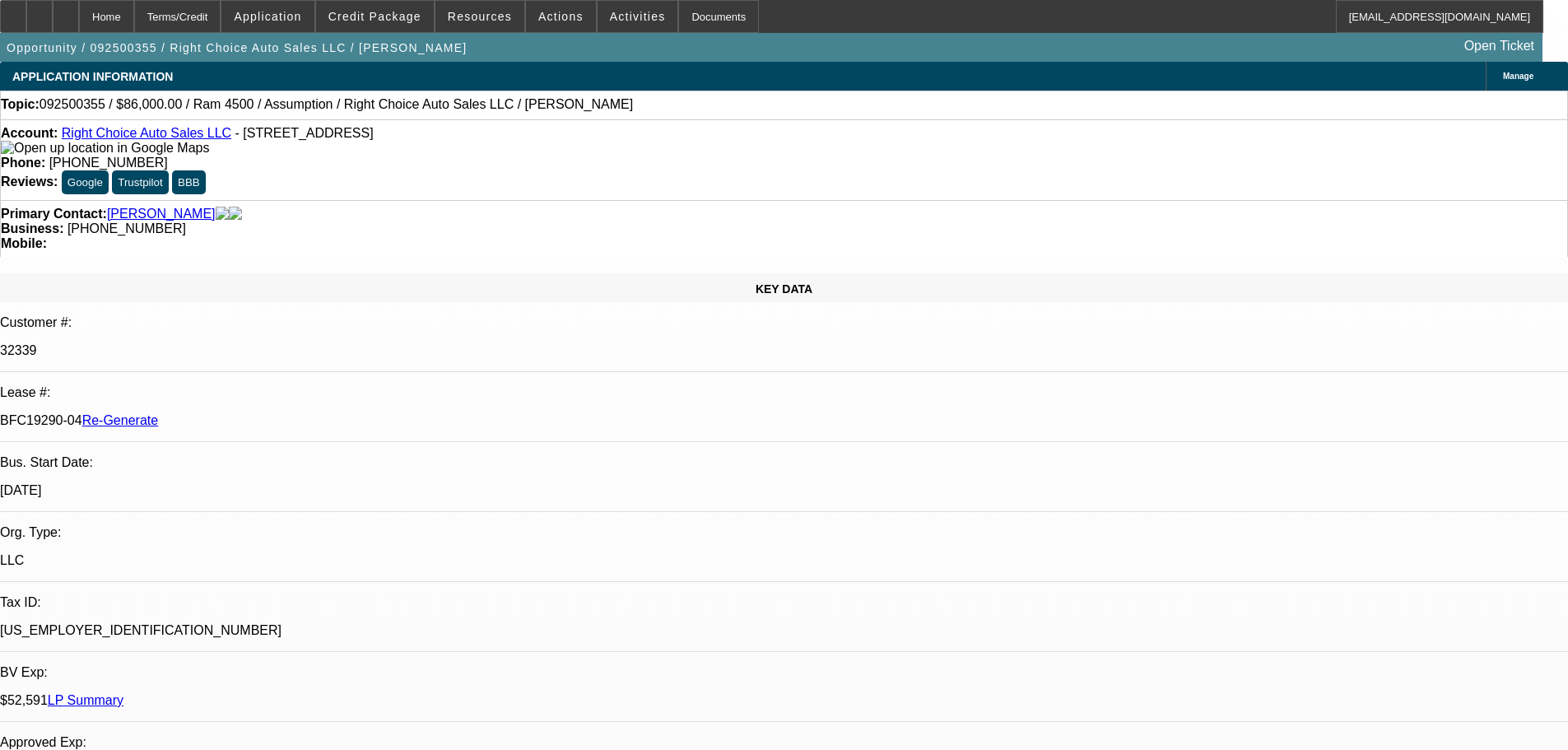
select select "4"
select select "0"
select select "2"
select select "0"
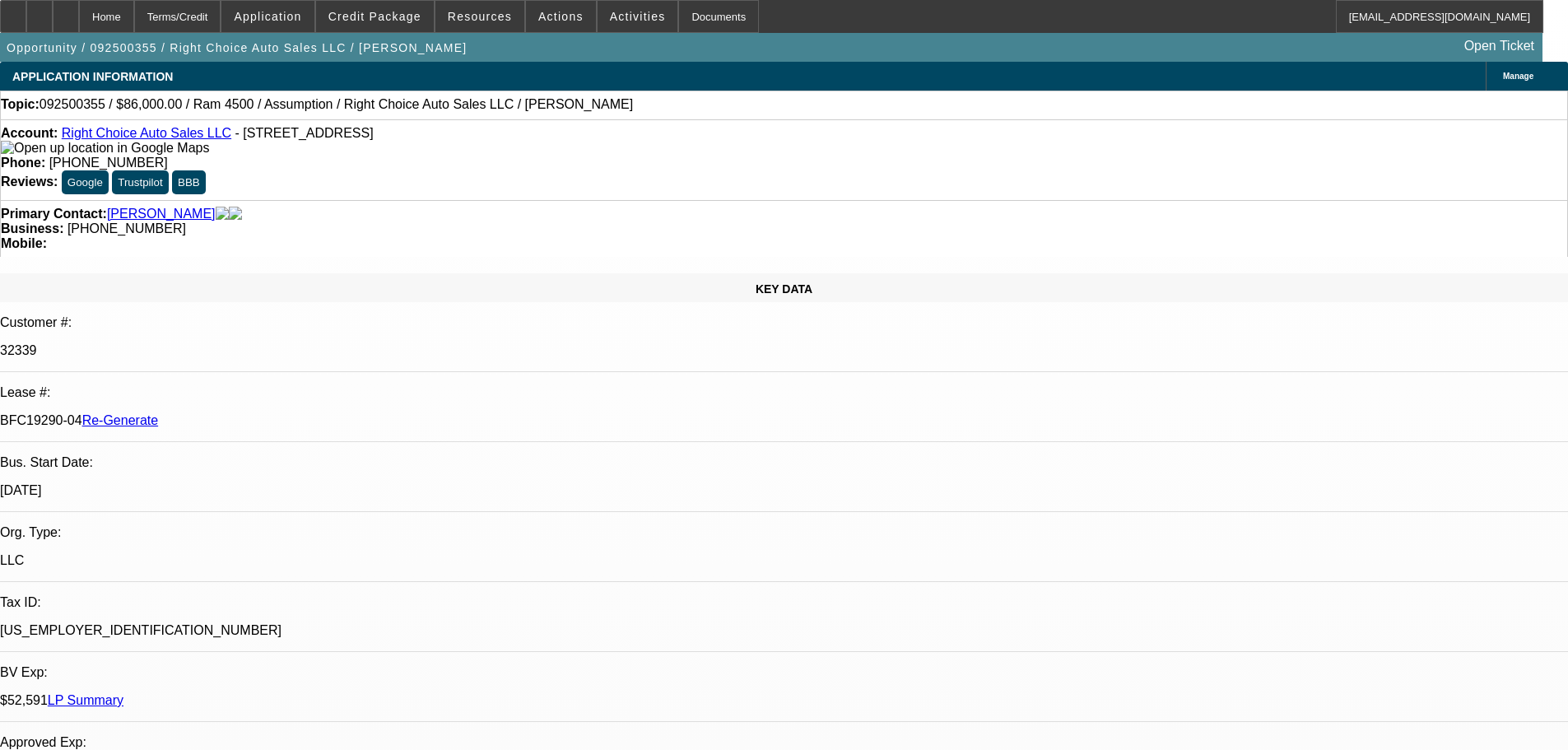
select select "4"
drag, startPoint x: 1400, startPoint y: 234, endPoint x: 1345, endPoint y: 402, distance: 176.8
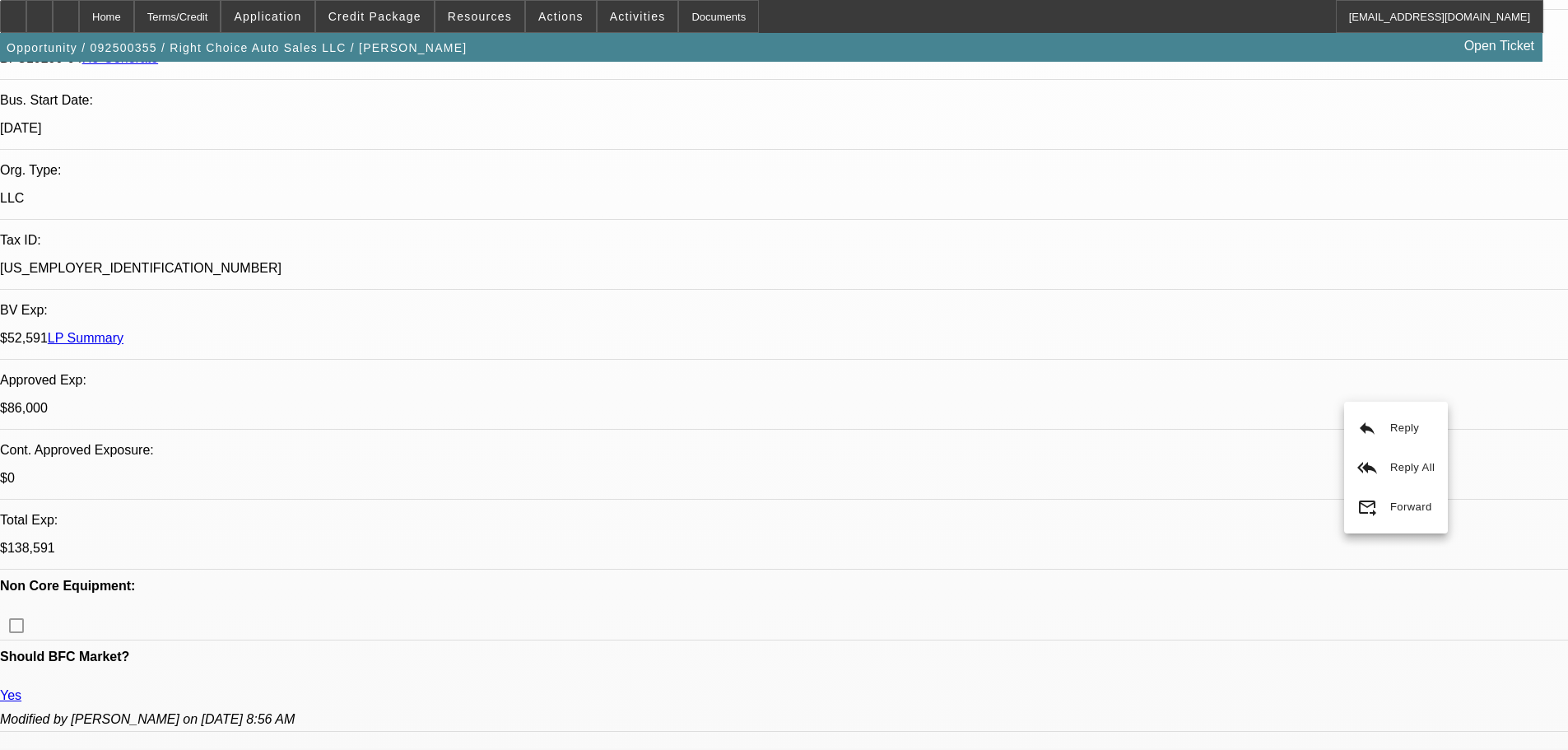
drag, startPoint x: 697, startPoint y: 643, endPoint x: 723, endPoint y: 689, distance: 52.8
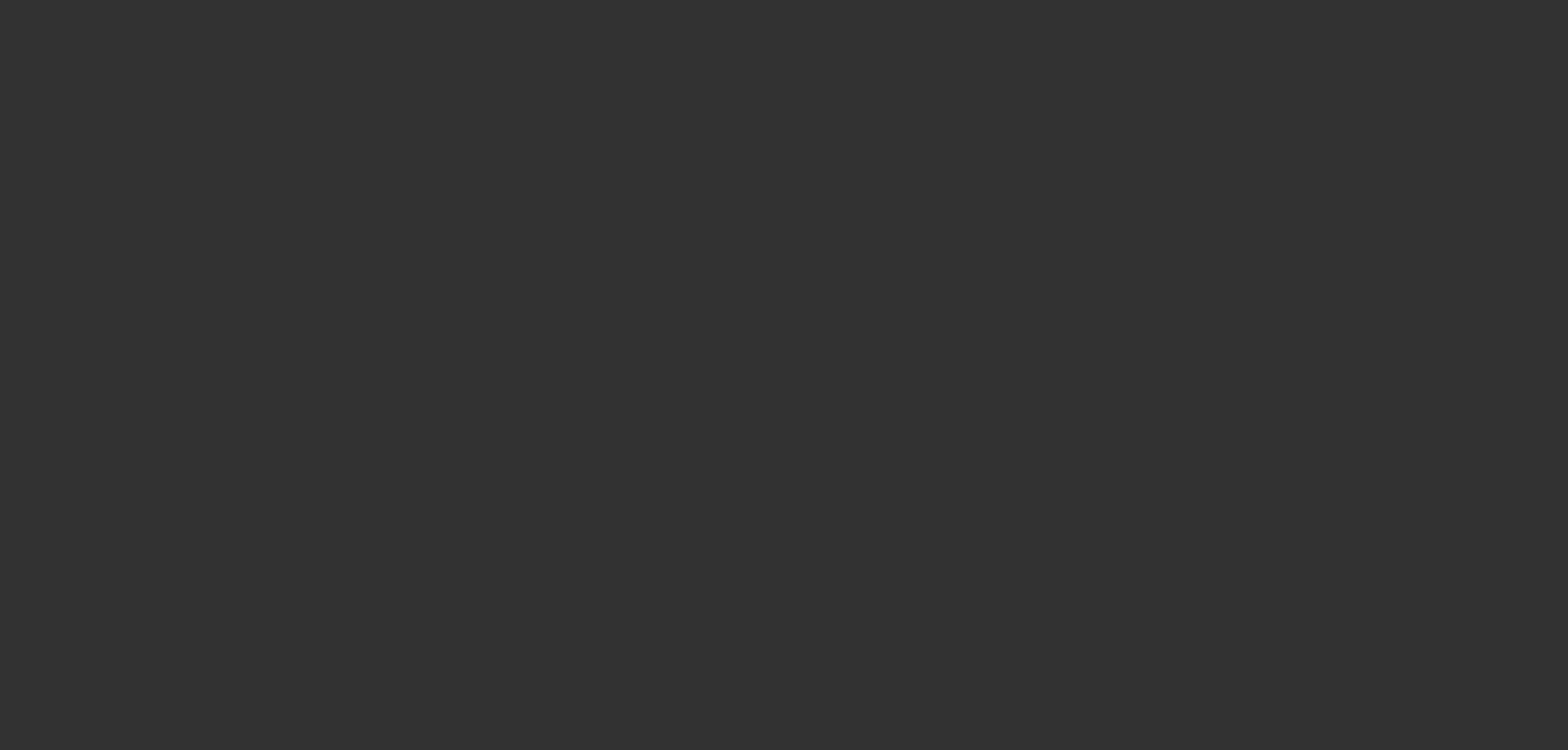
select select "4"
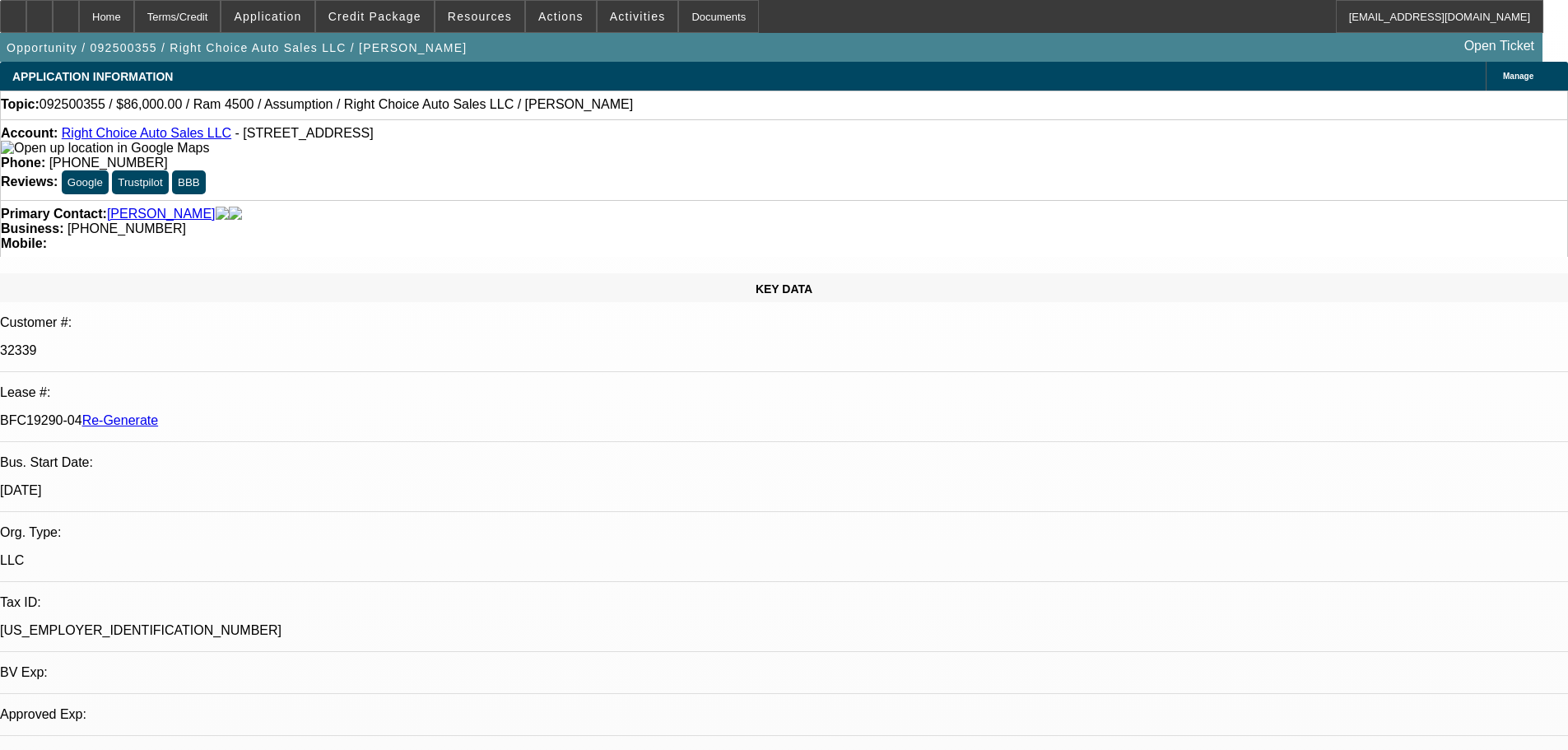
select select "0"
select select "2"
select select "0"
select select "1"
select select "2"
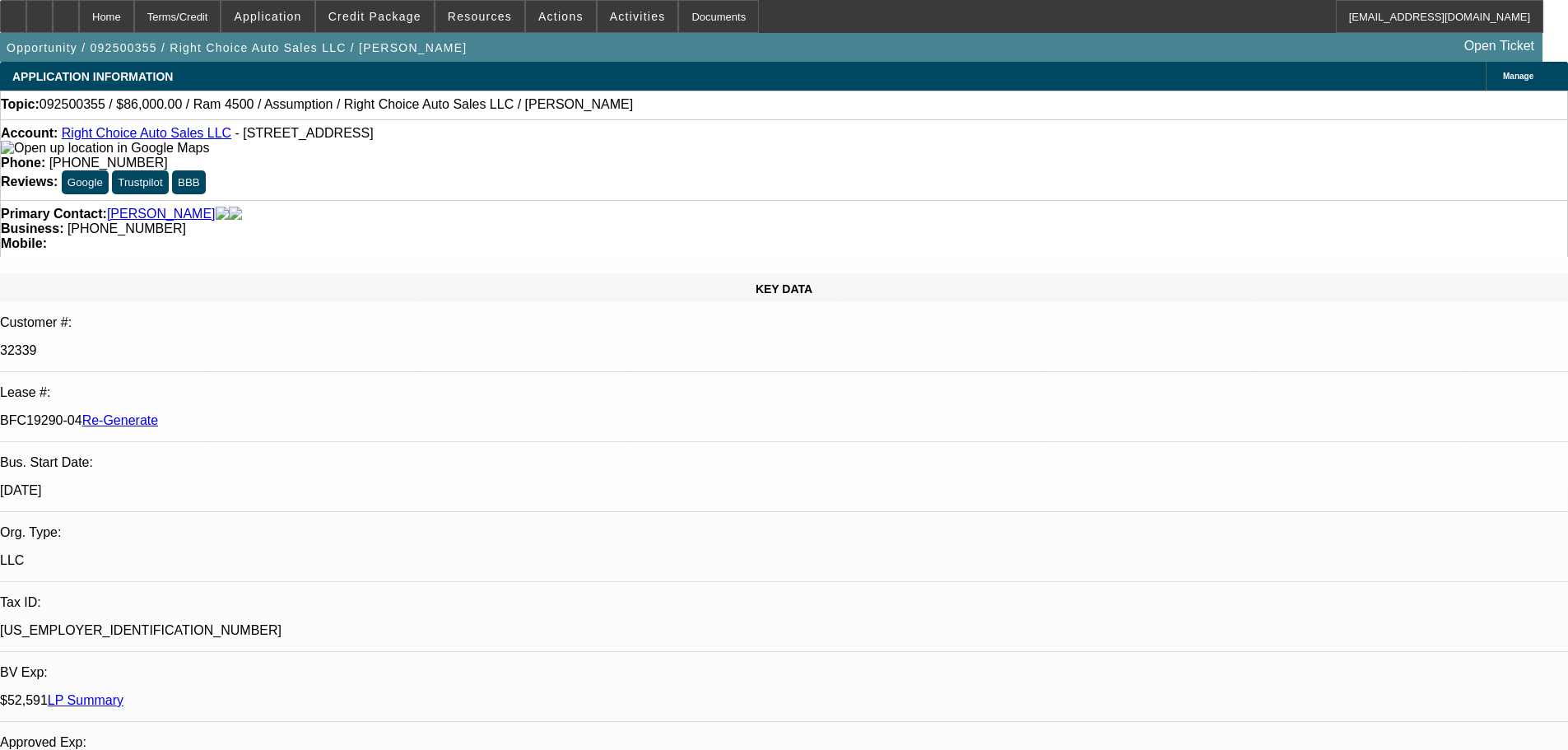
select select "4"
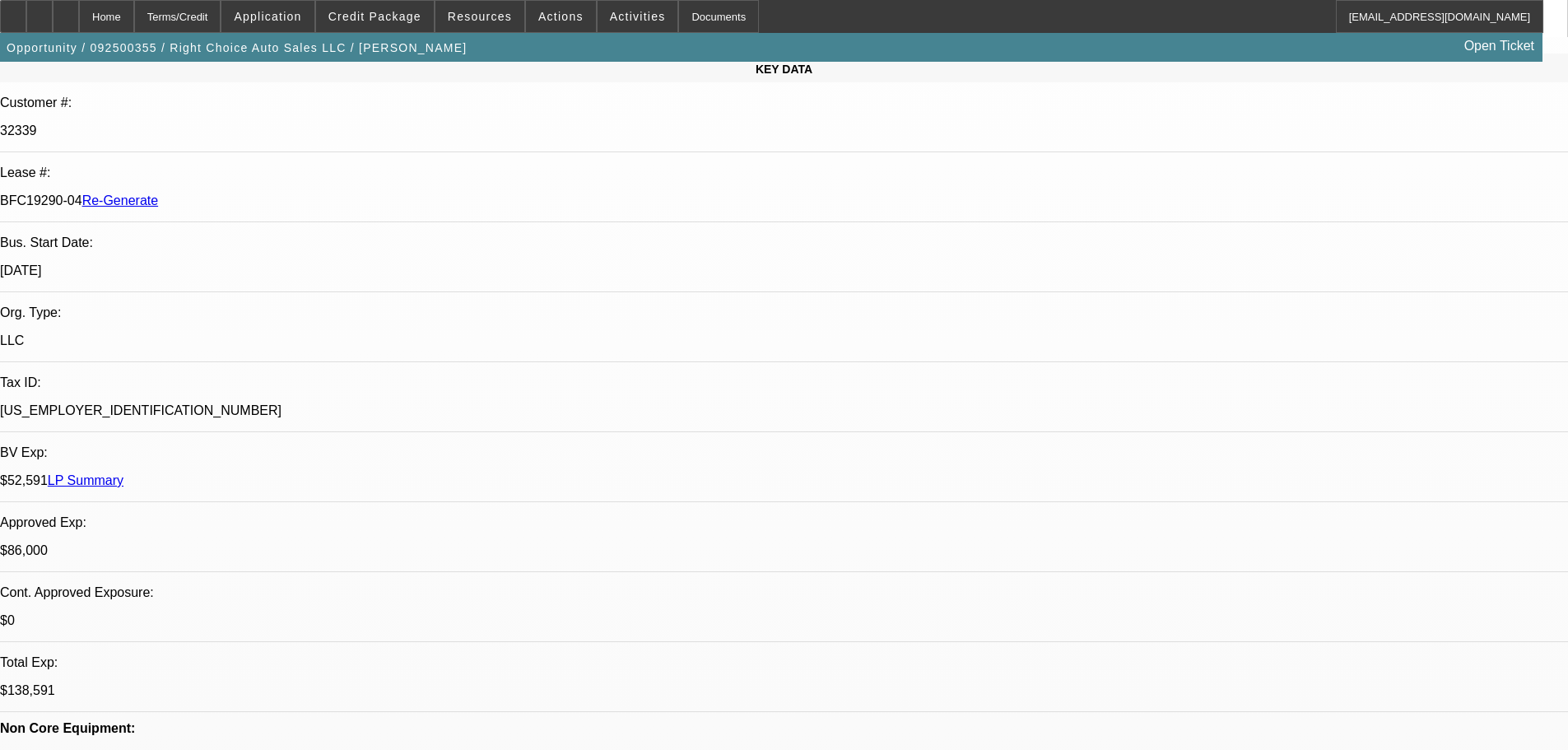
scroll to position [576, 0]
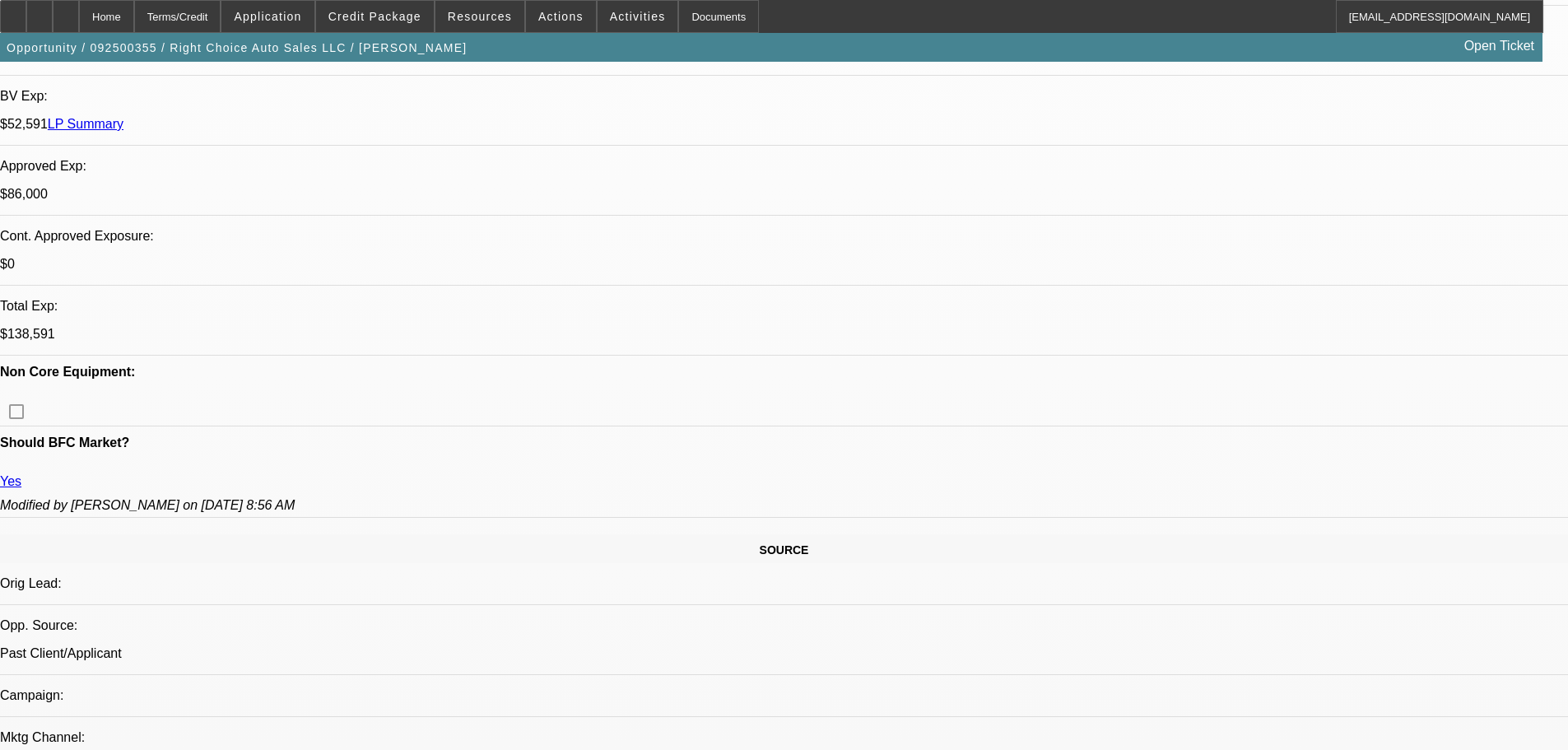
scroll to position [1886, 0]
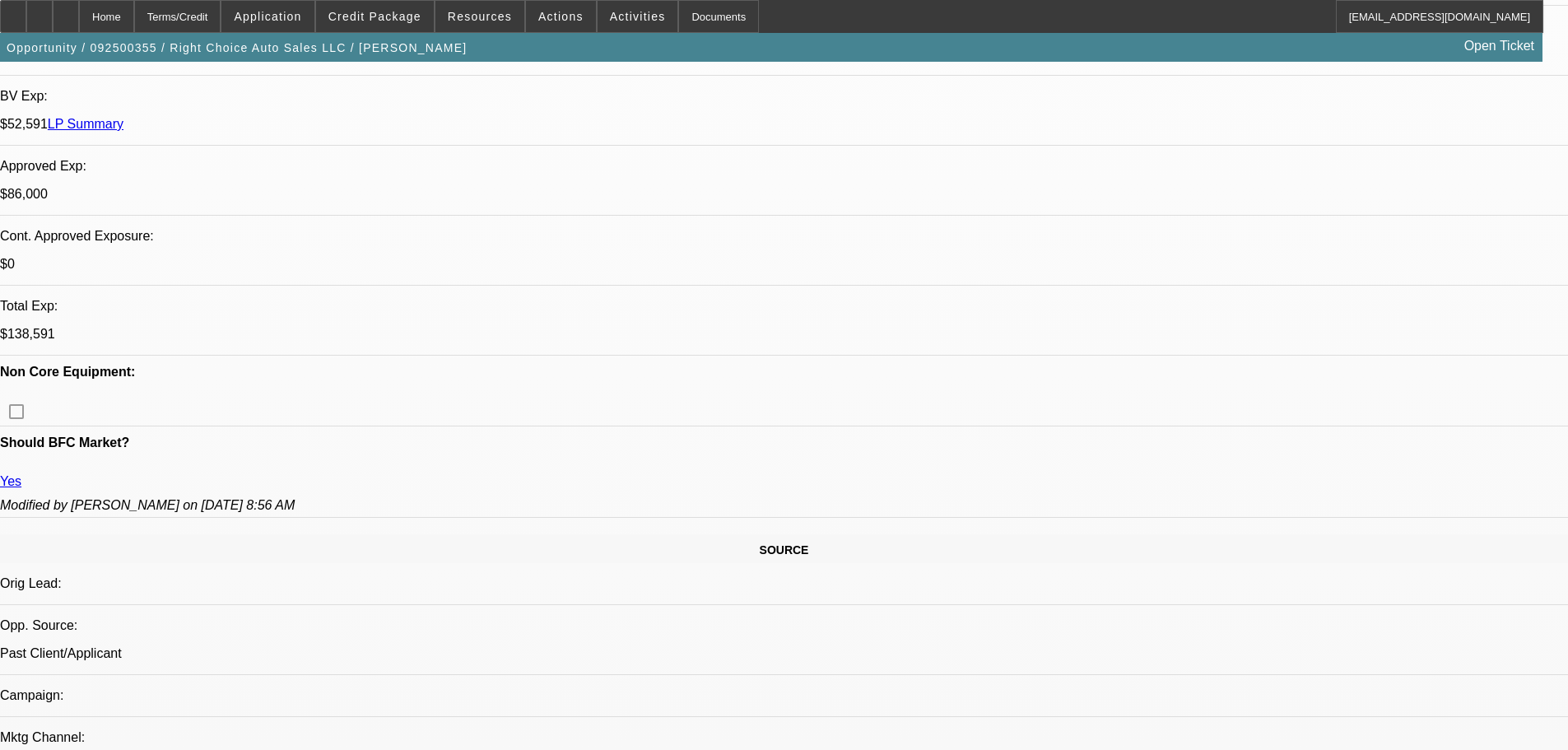
scroll to position [1721, 0]
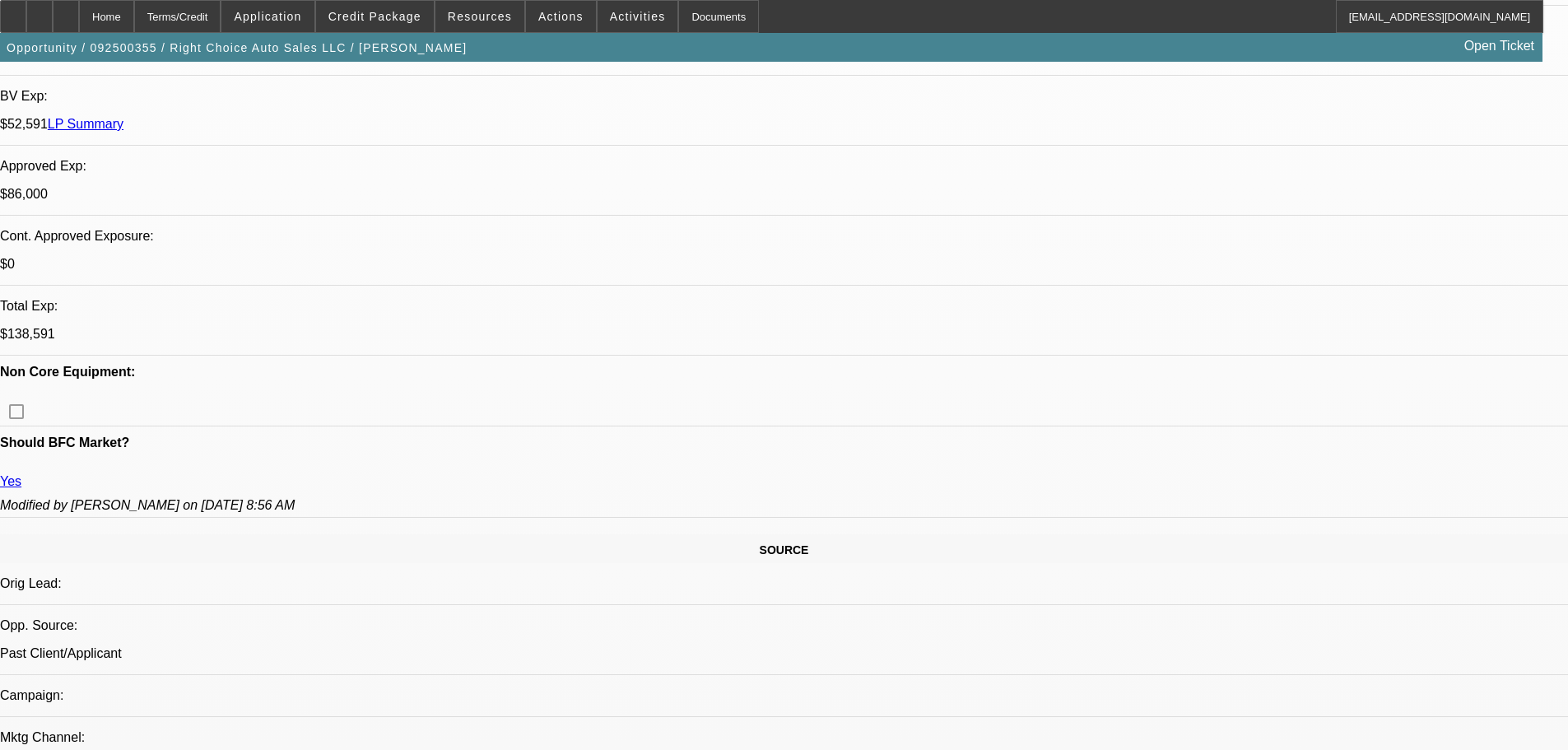
scroll to position [1227, 0]
drag, startPoint x: 1110, startPoint y: 569, endPoint x: 1483, endPoint y: 572, distance: 373.0
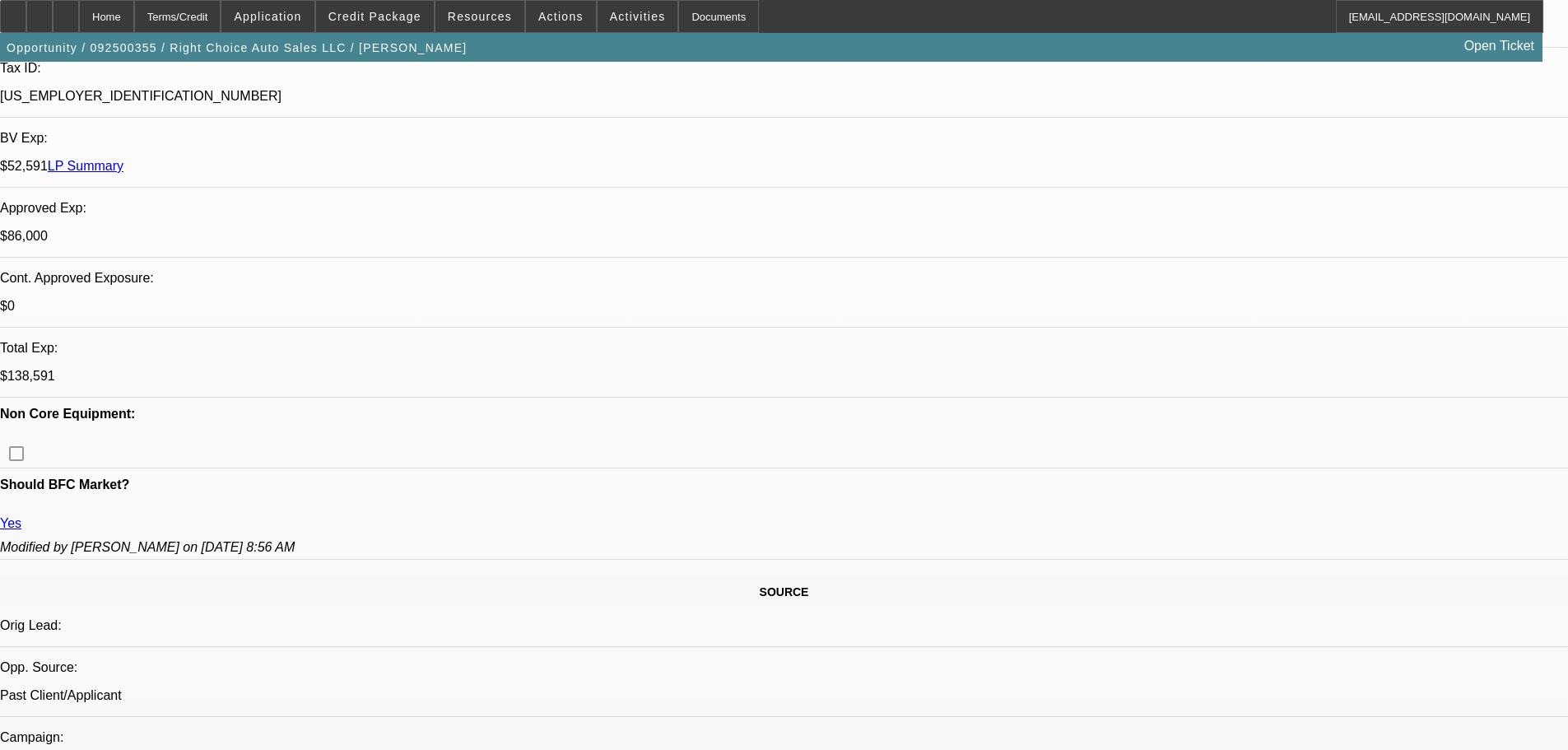
scroll to position [494, 0]
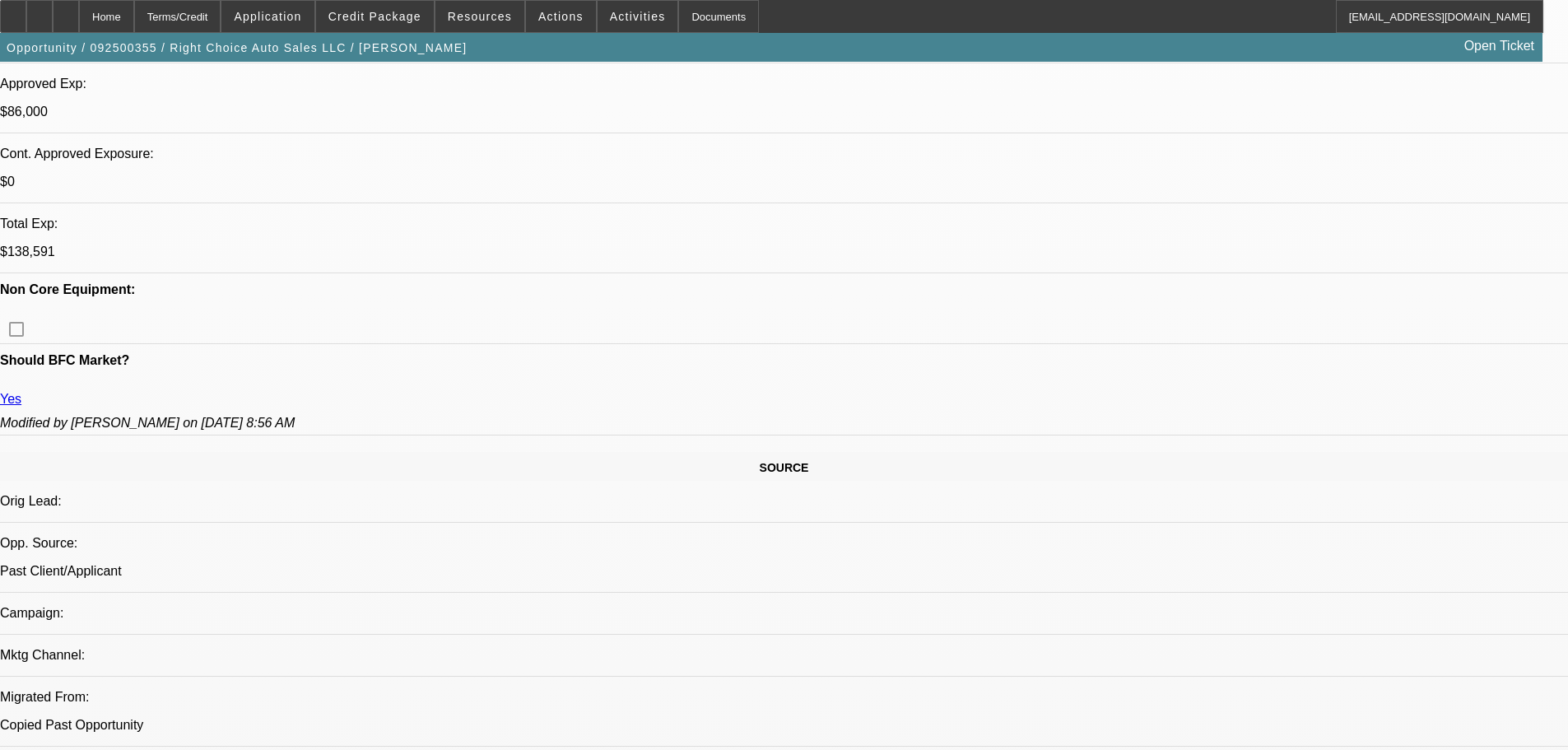
scroll to position [980, 0]
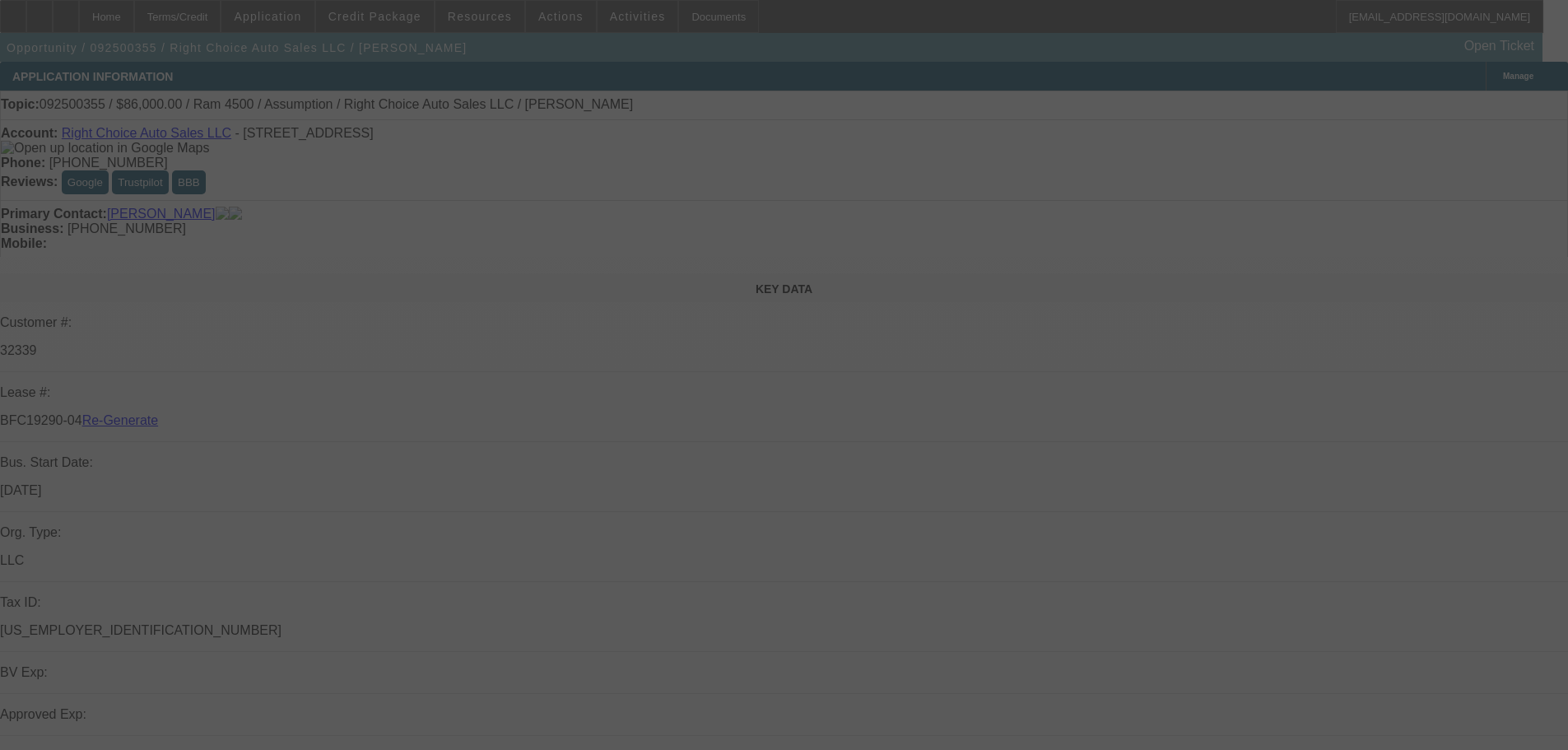
select select "4"
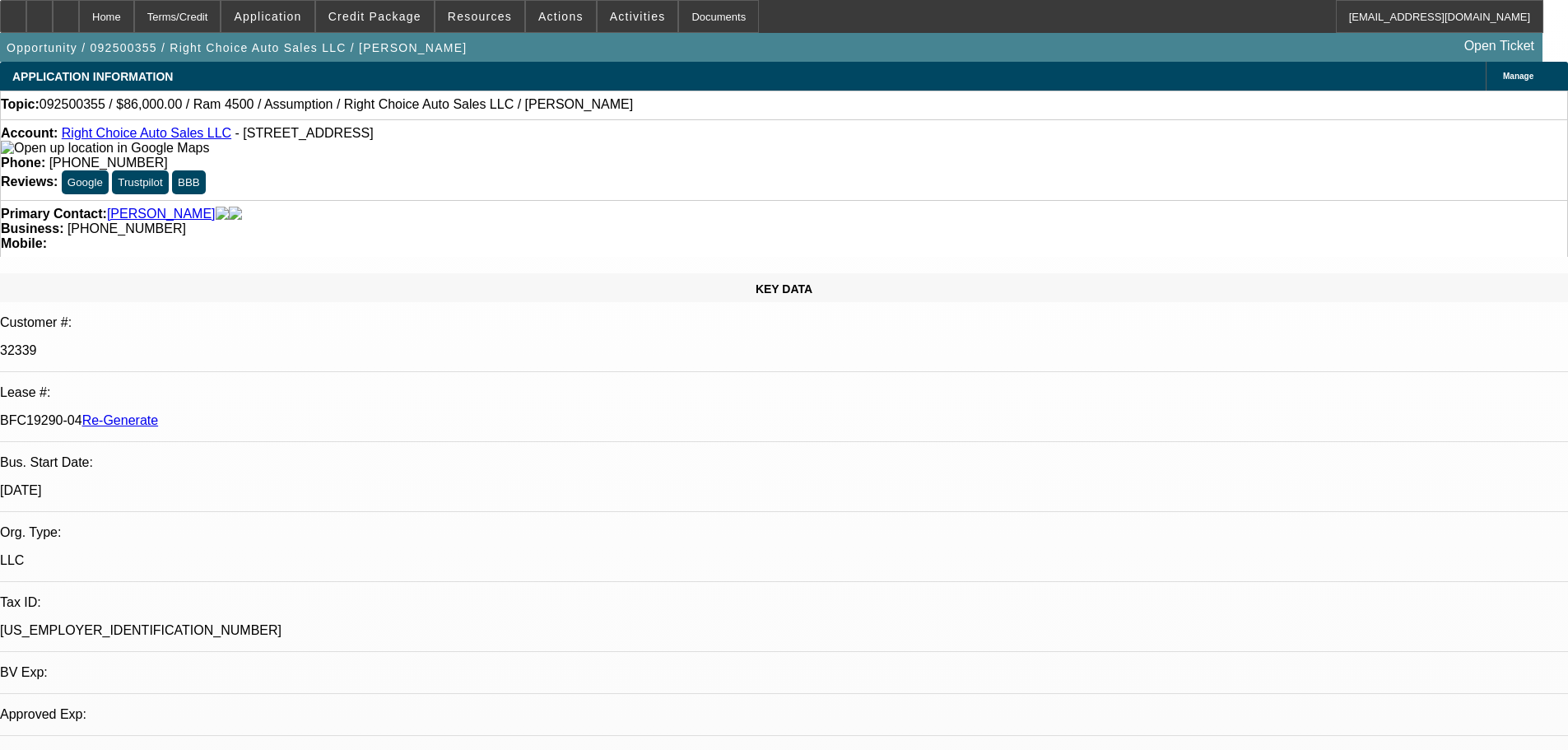
select select "0"
select select "2"
select select "0"
select select "1"
select select "2"
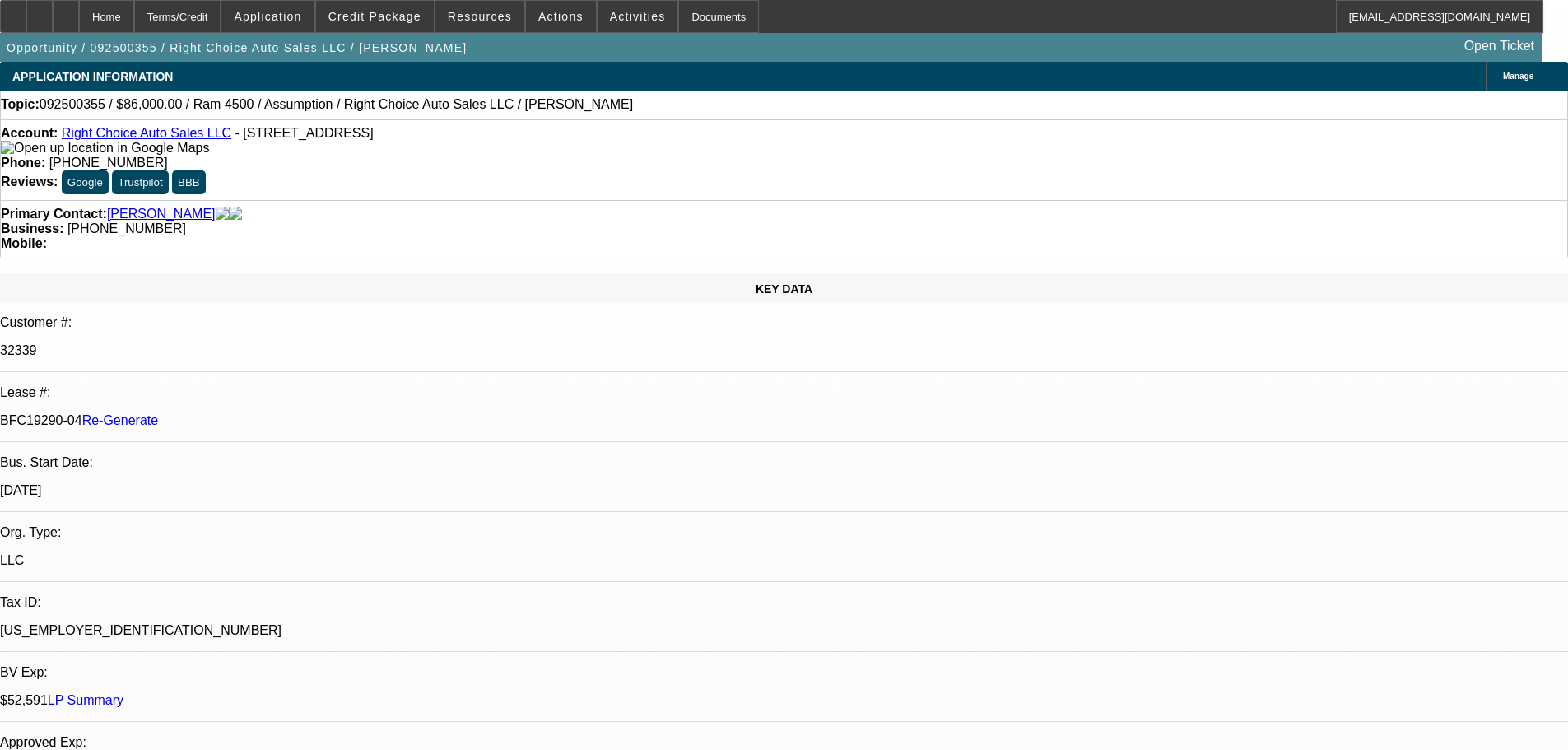
select select "4"
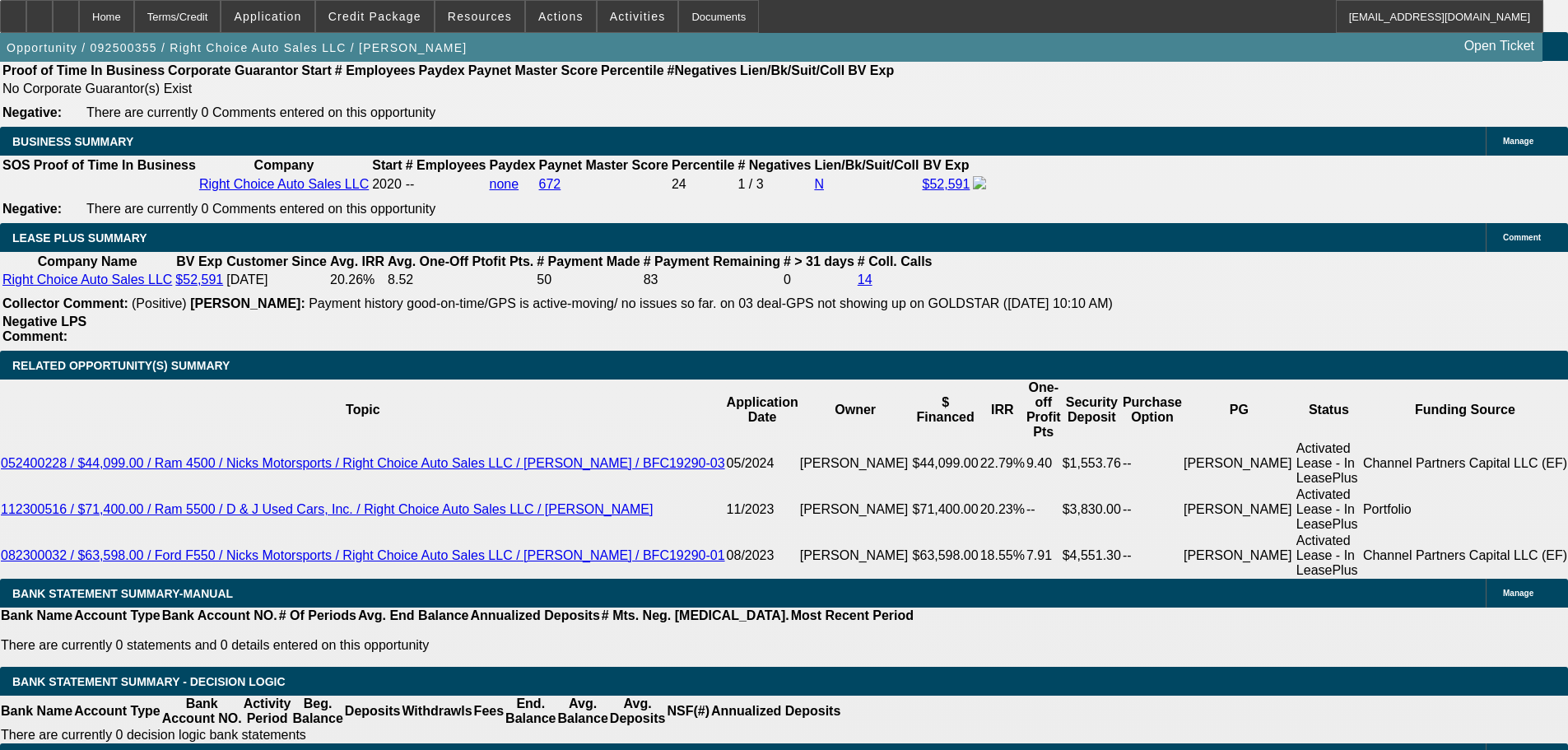
scroll to position [2685, 0]
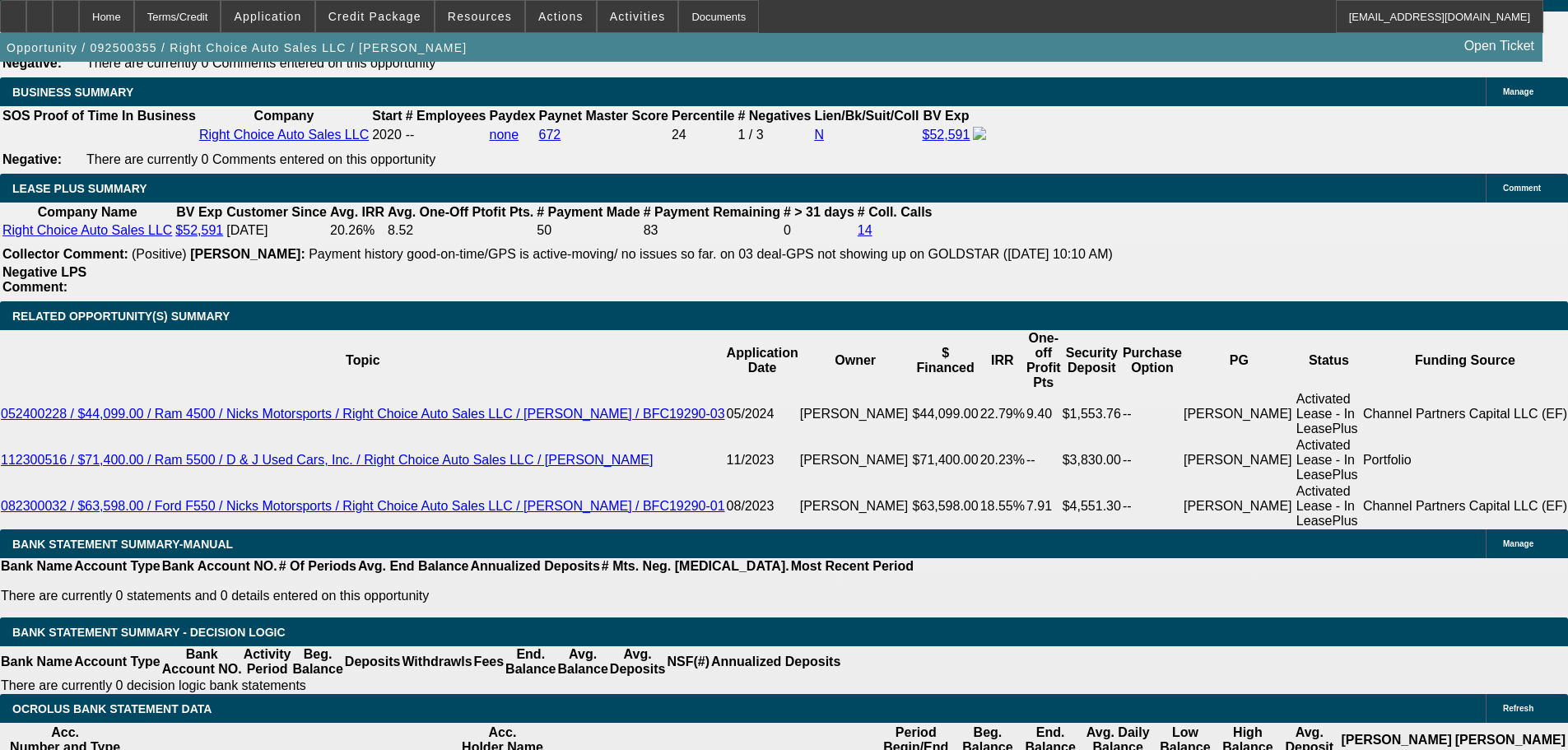
drag, startPoint x: 344, startPoint y: 571, endPoint x: 348, endPoint y: 580, distance: 9.8
type input "$10,930.90"
type input "UNKNOWN"
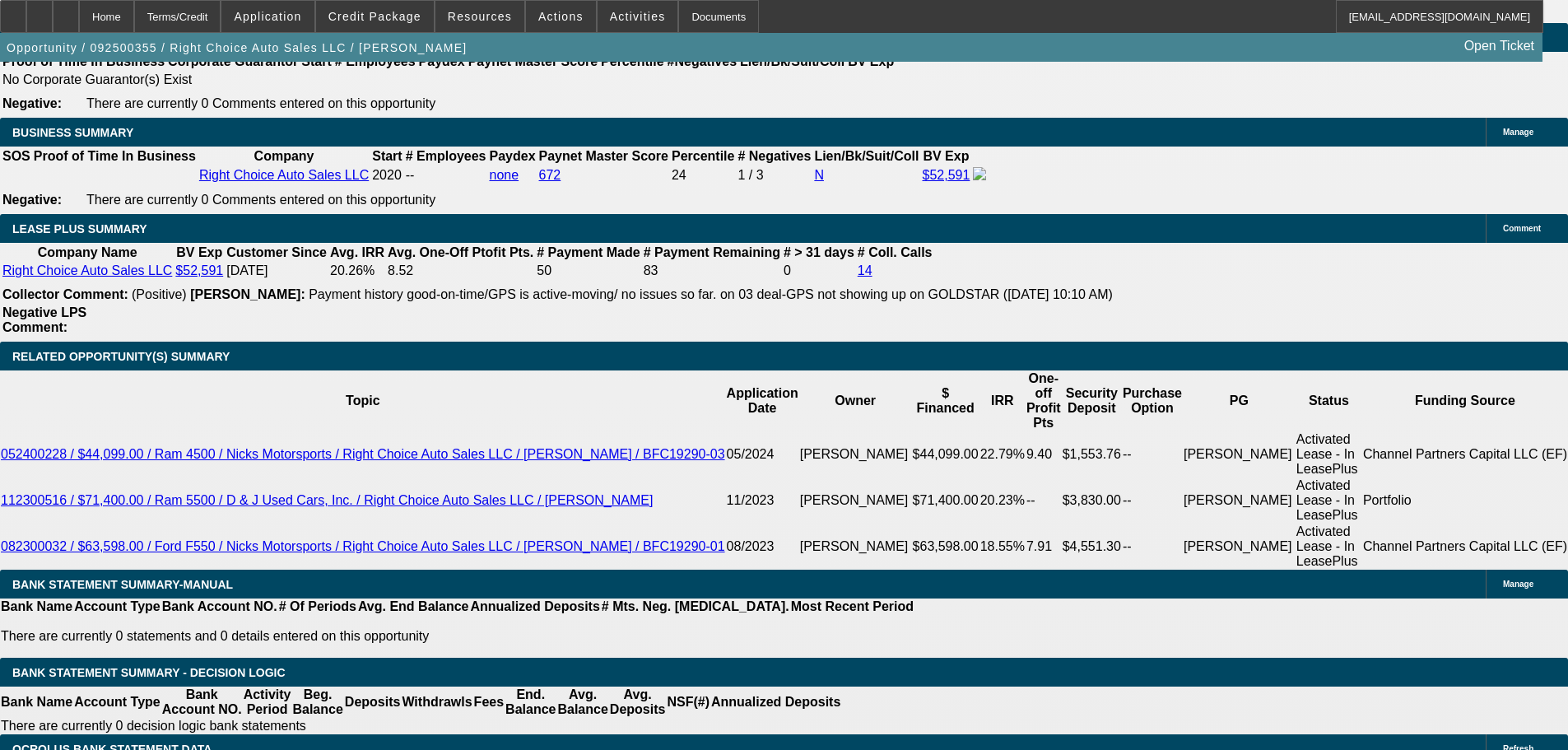
scroll to position [2520, 0]
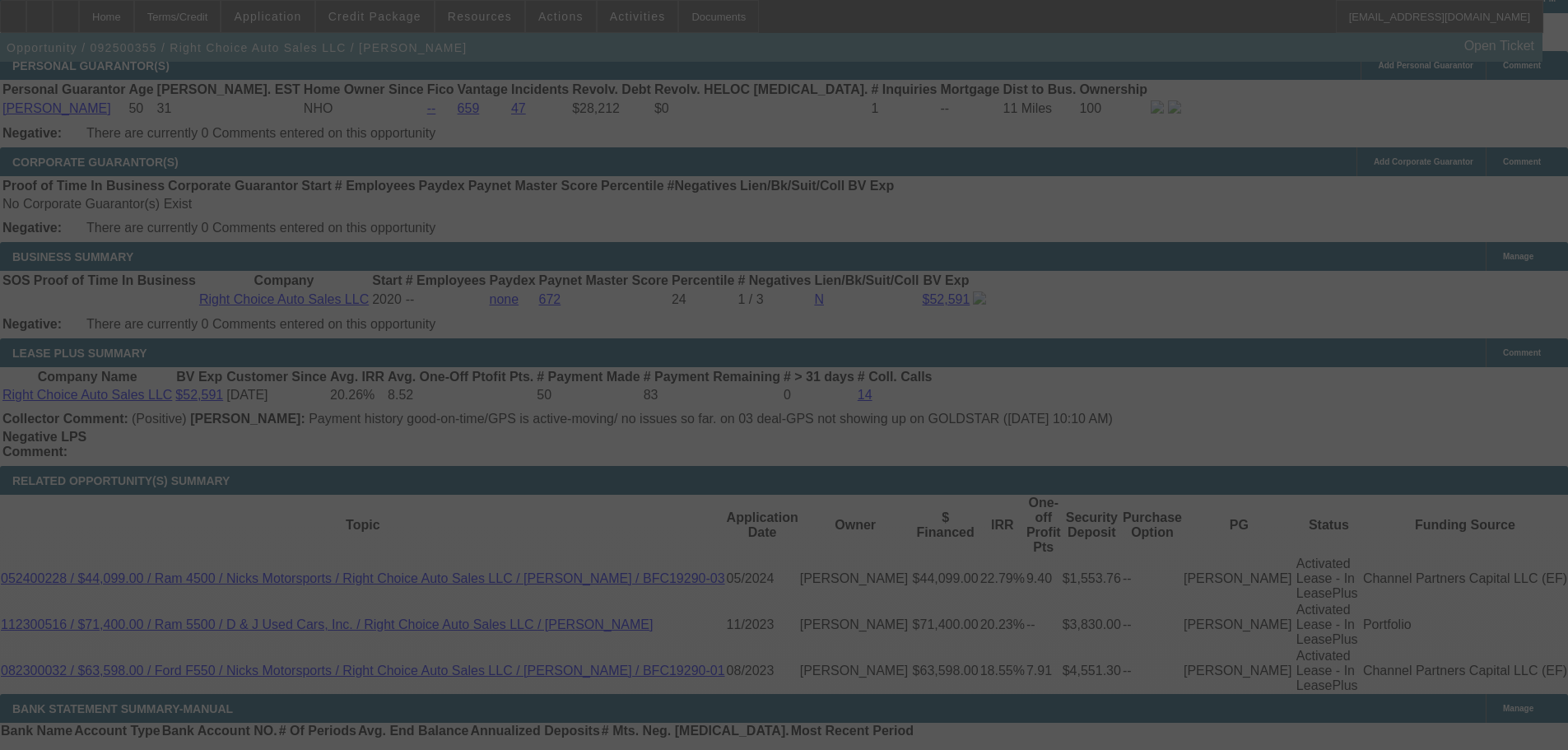
select select "0"
select select "2"
select select "0"
select select "4"
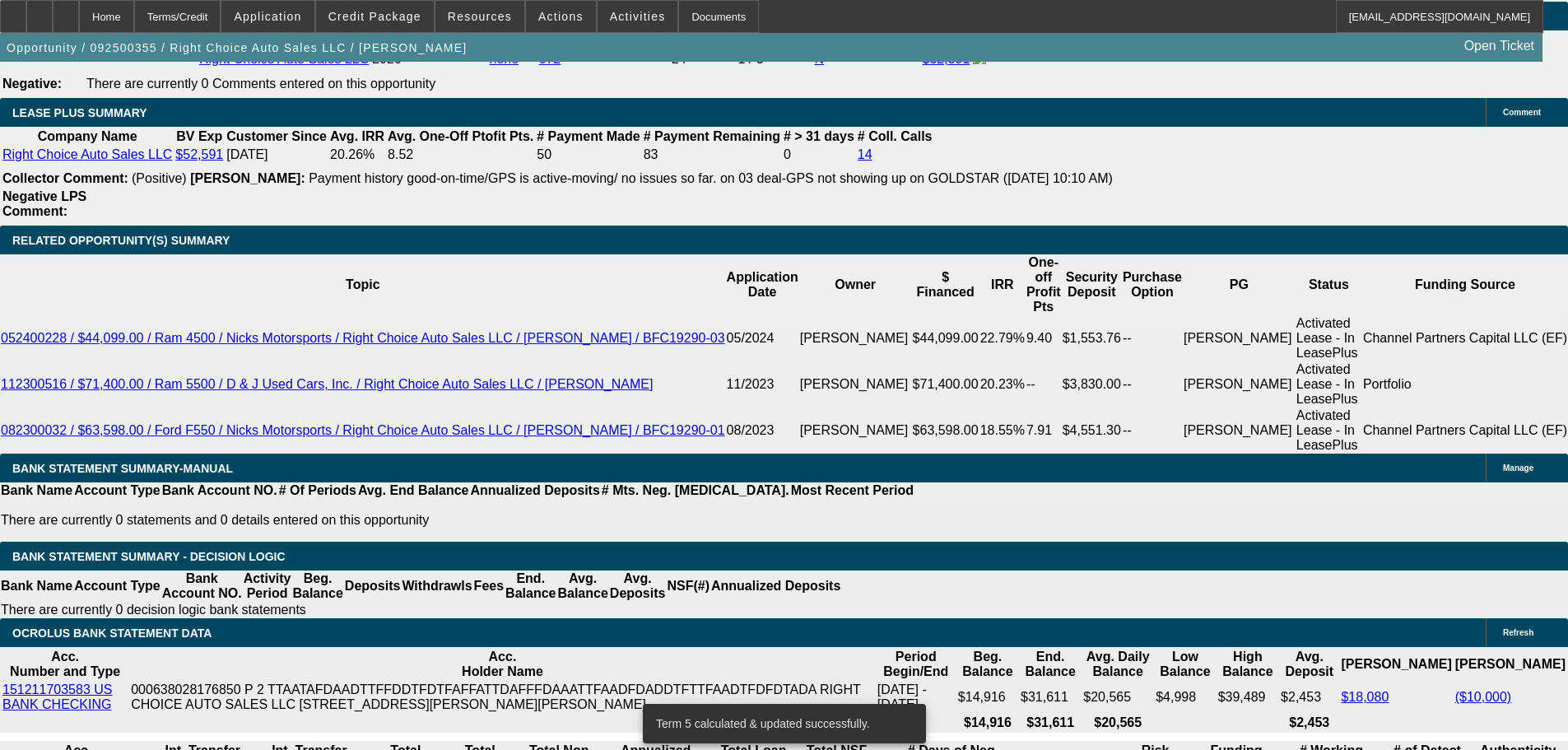
scroll to position [2767, 0]
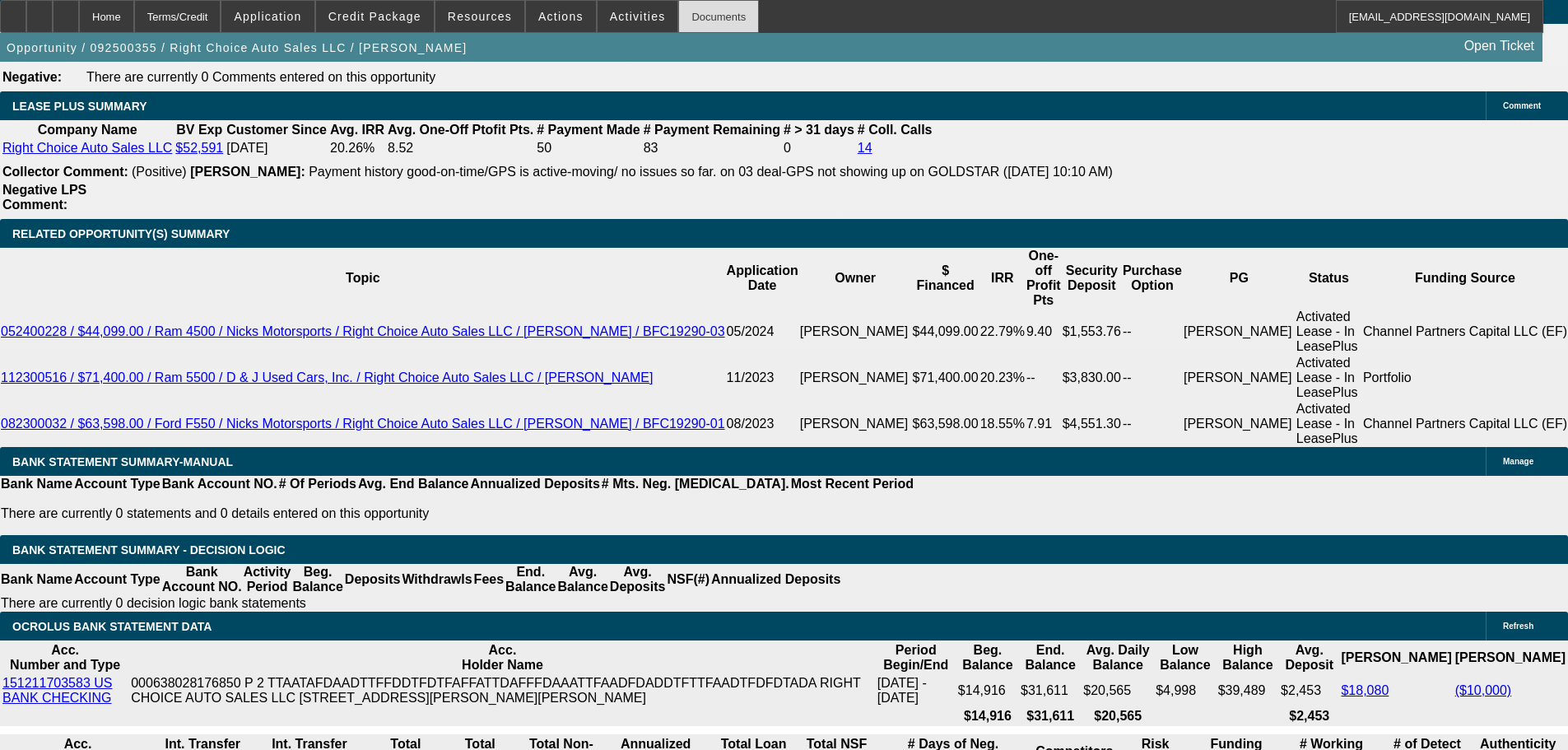
click at [721, 19] on div "Documents" at bounding box center [718, 16] width 80 height 33
drag, startPoint x: 673, startPoint y: 12, endPoint x: 661, endPoint y: 15, distance: 12.4
click at [679, 15] on div "Documents" at bounding box center [718, 16] width 80 height 33
click at [548, 5] on span at bounding box center [561, 16] width 70 height 40
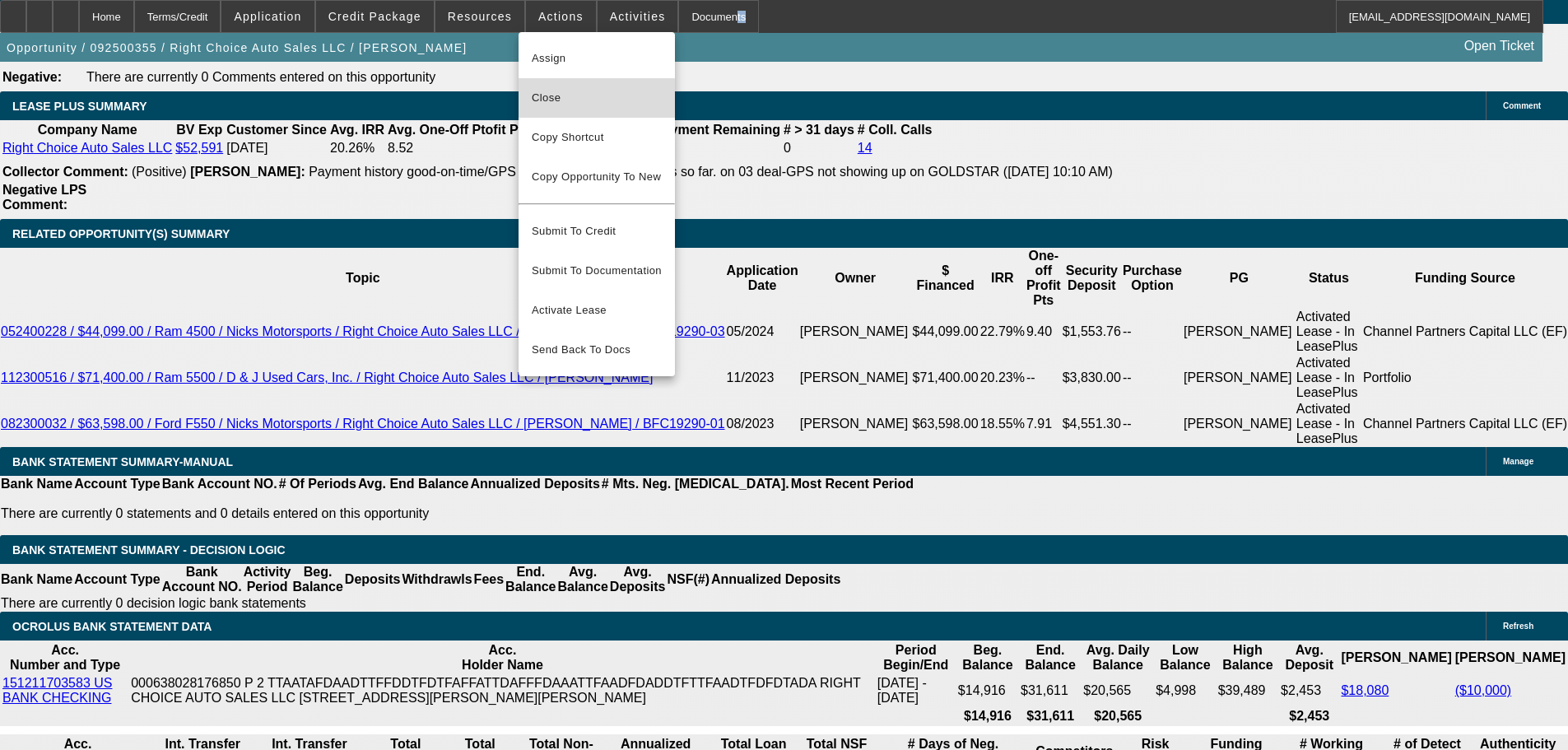
click at [569, 107] on span "Close" at bounding box center [597, 97] width 130 height 19
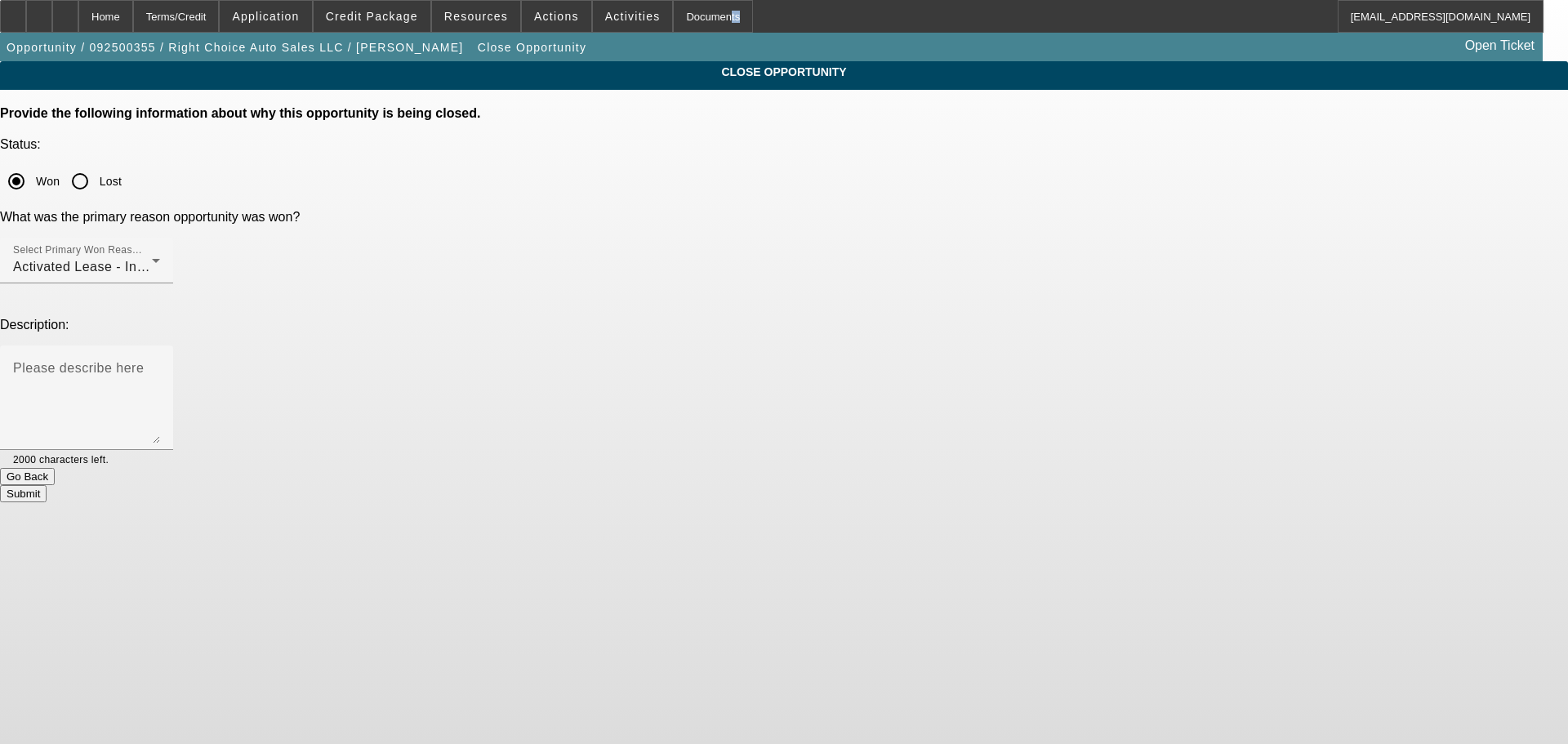
click at [46, 485] on button "Submit" at bounding box center [23, 494] width 46 height 17
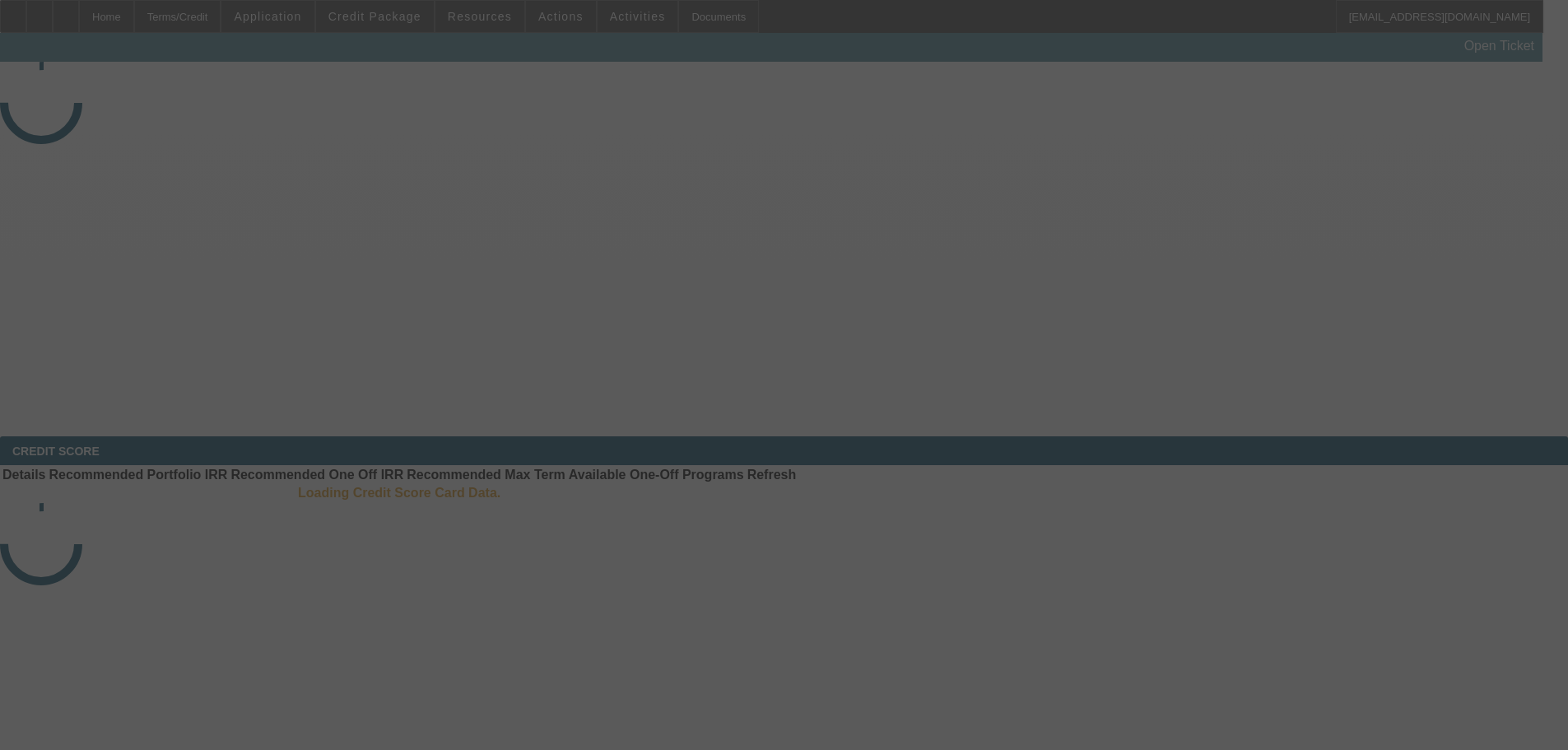
select select "3"
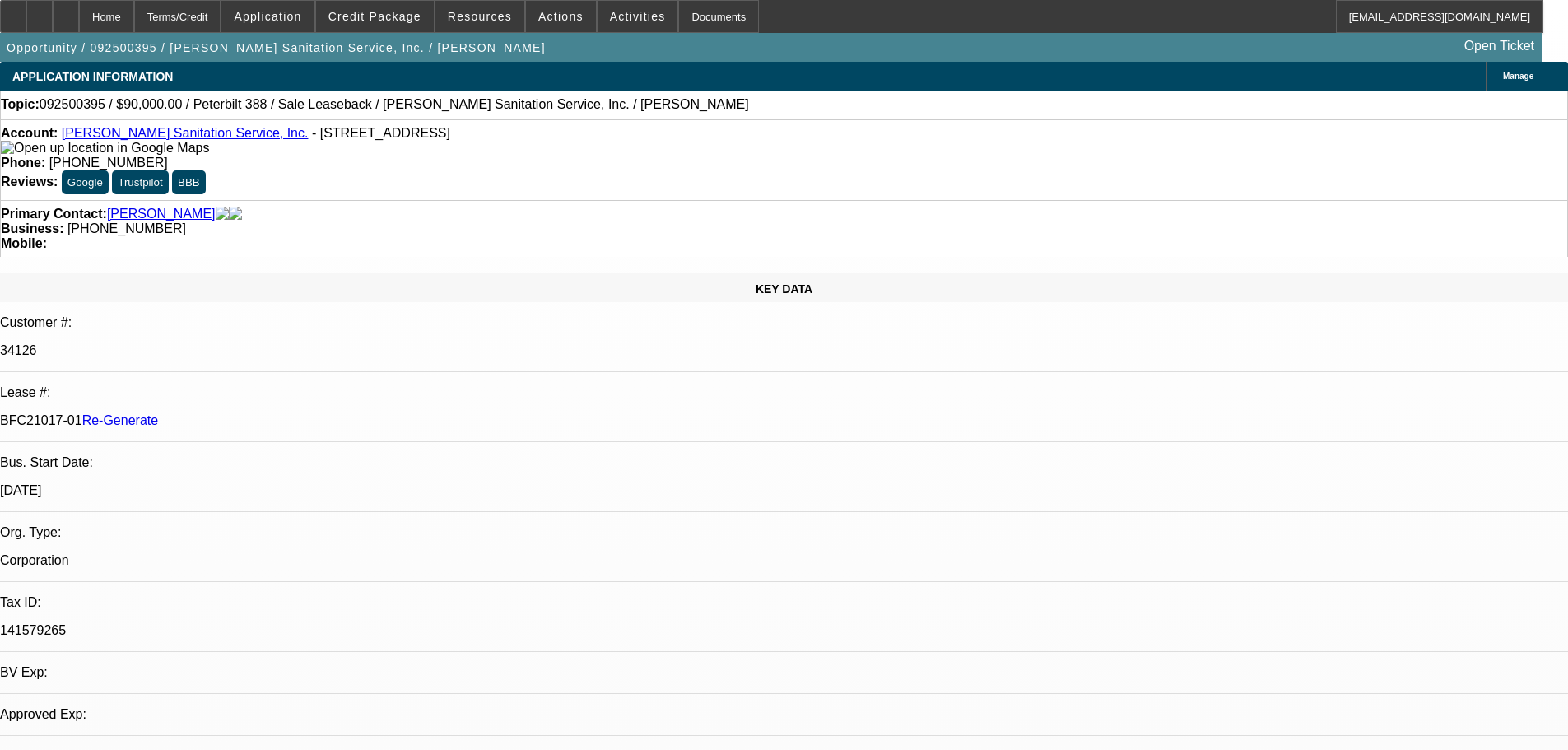
select select "0"
select select "2"
select select "0"
select select "6"
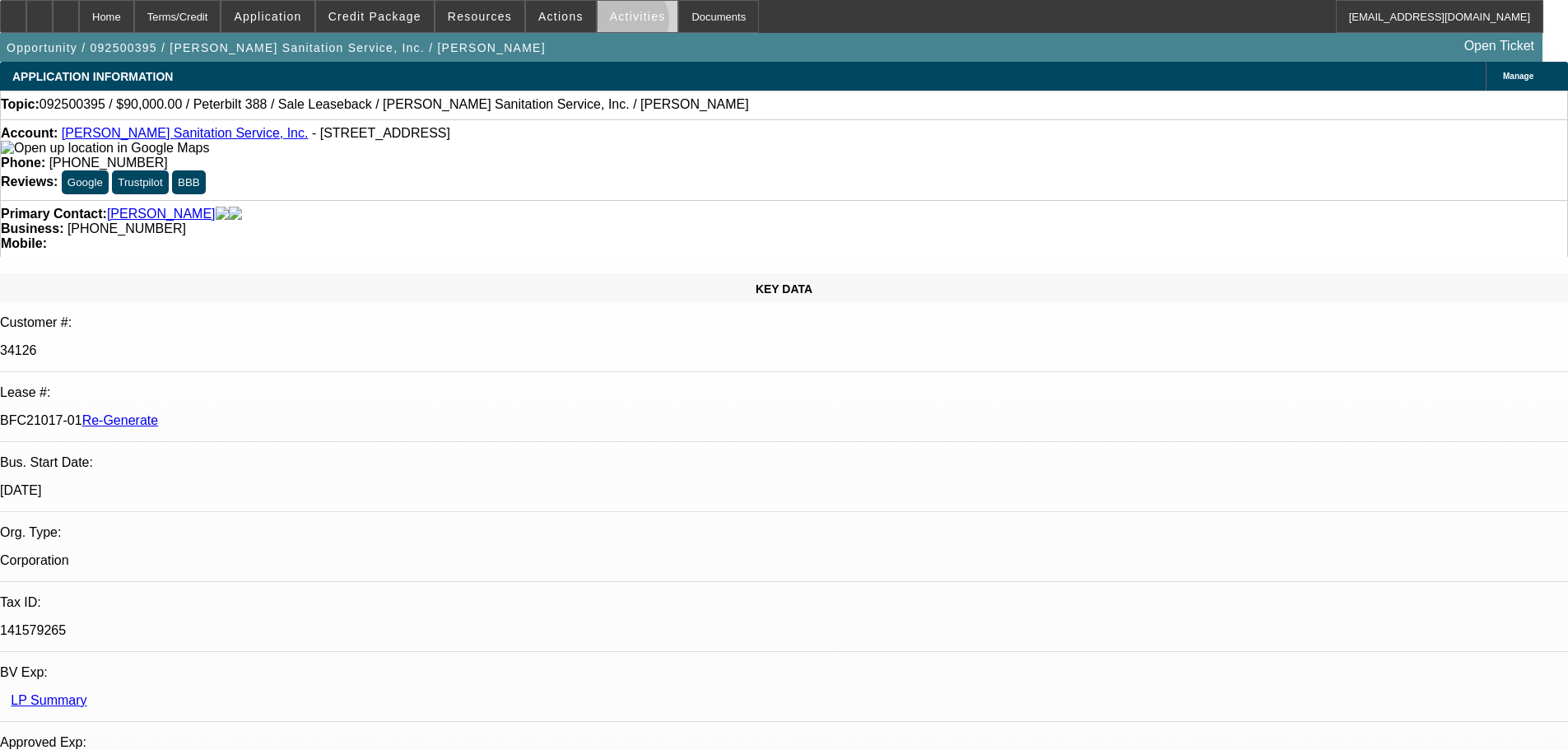
click at [613, 24] on span at bounding box center [637, 16] width 80 height 40
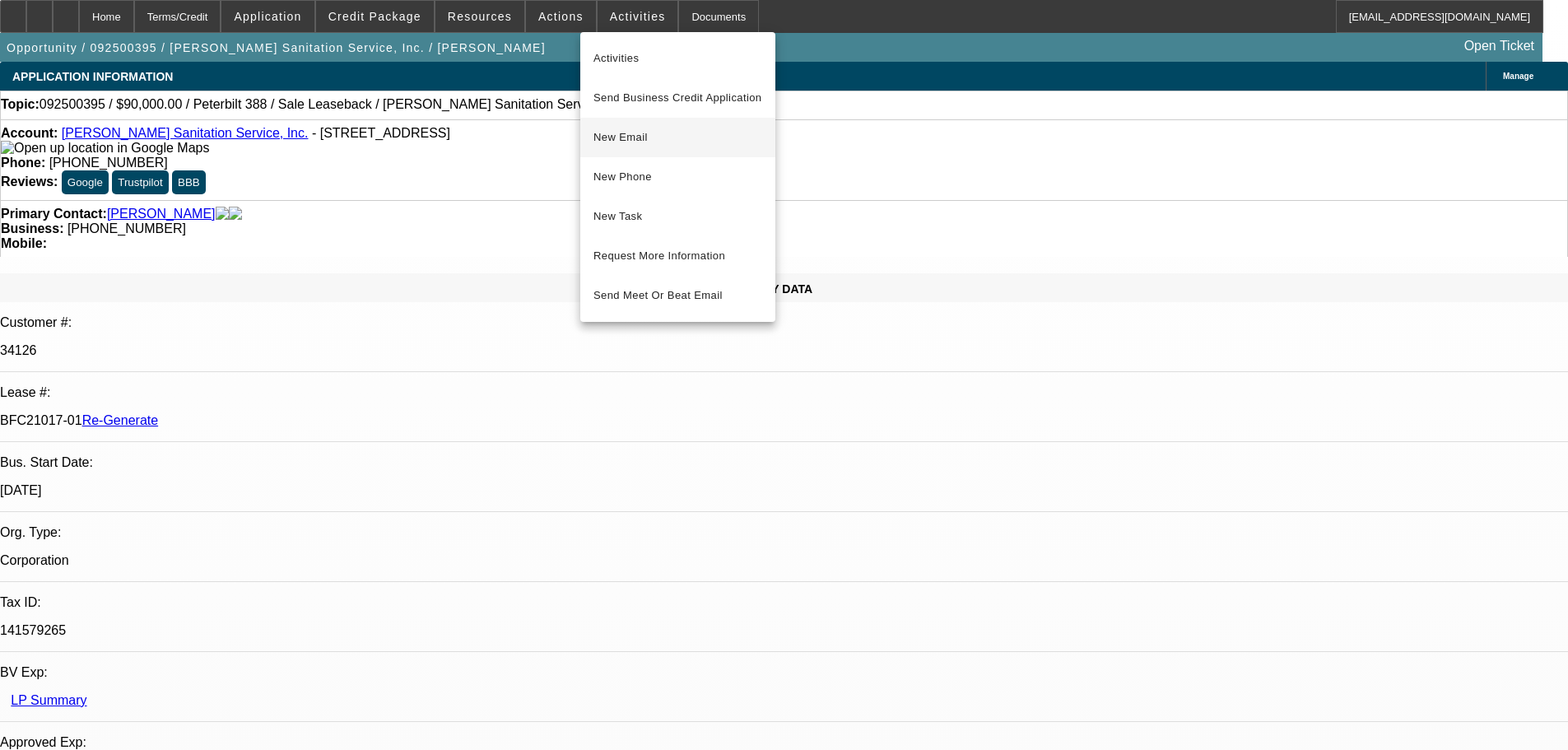
click at [659, 140] on span "New Email" at bounding box center [677, 137] width 168 height 19
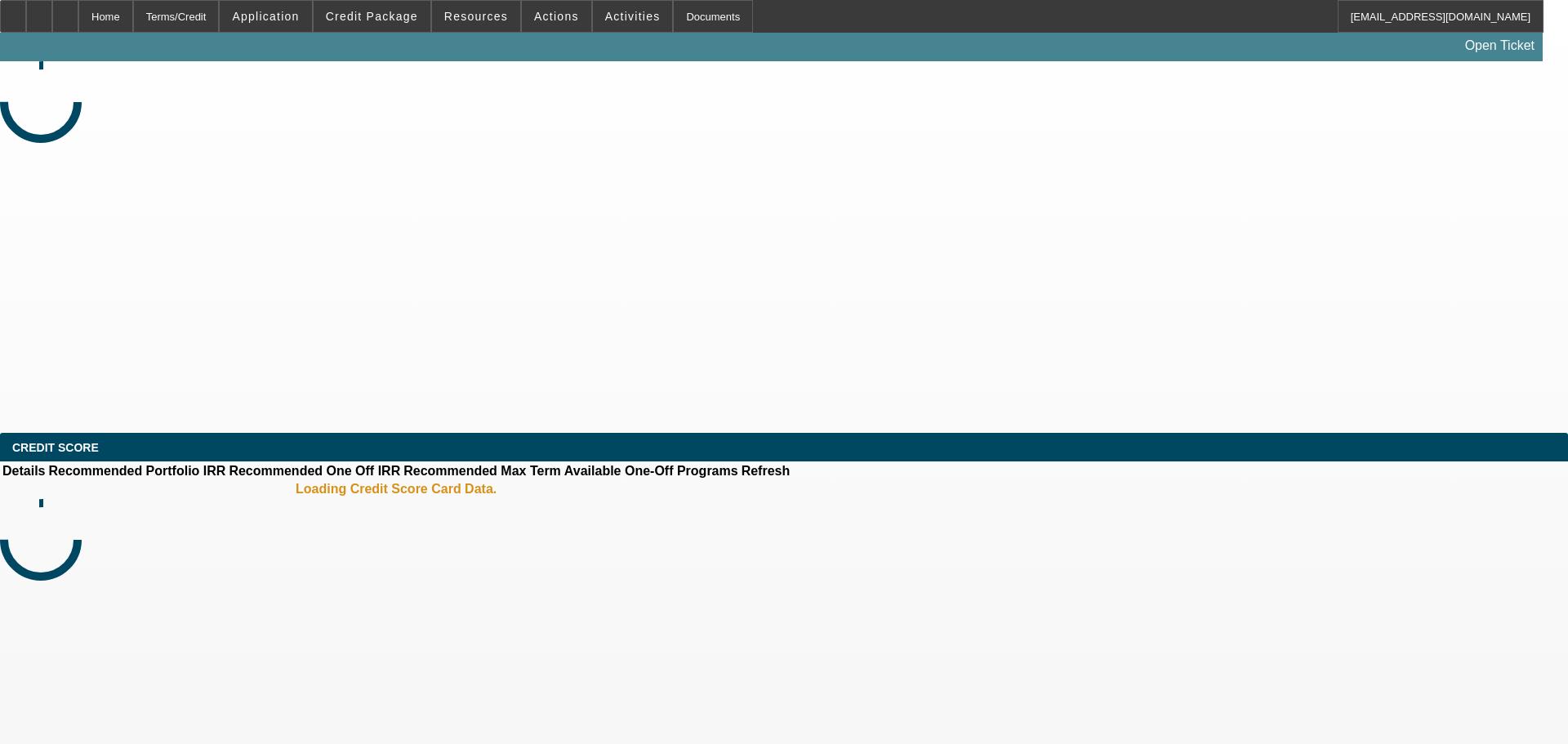
select select "4"
select select "0"
select select "2"
select select "0"
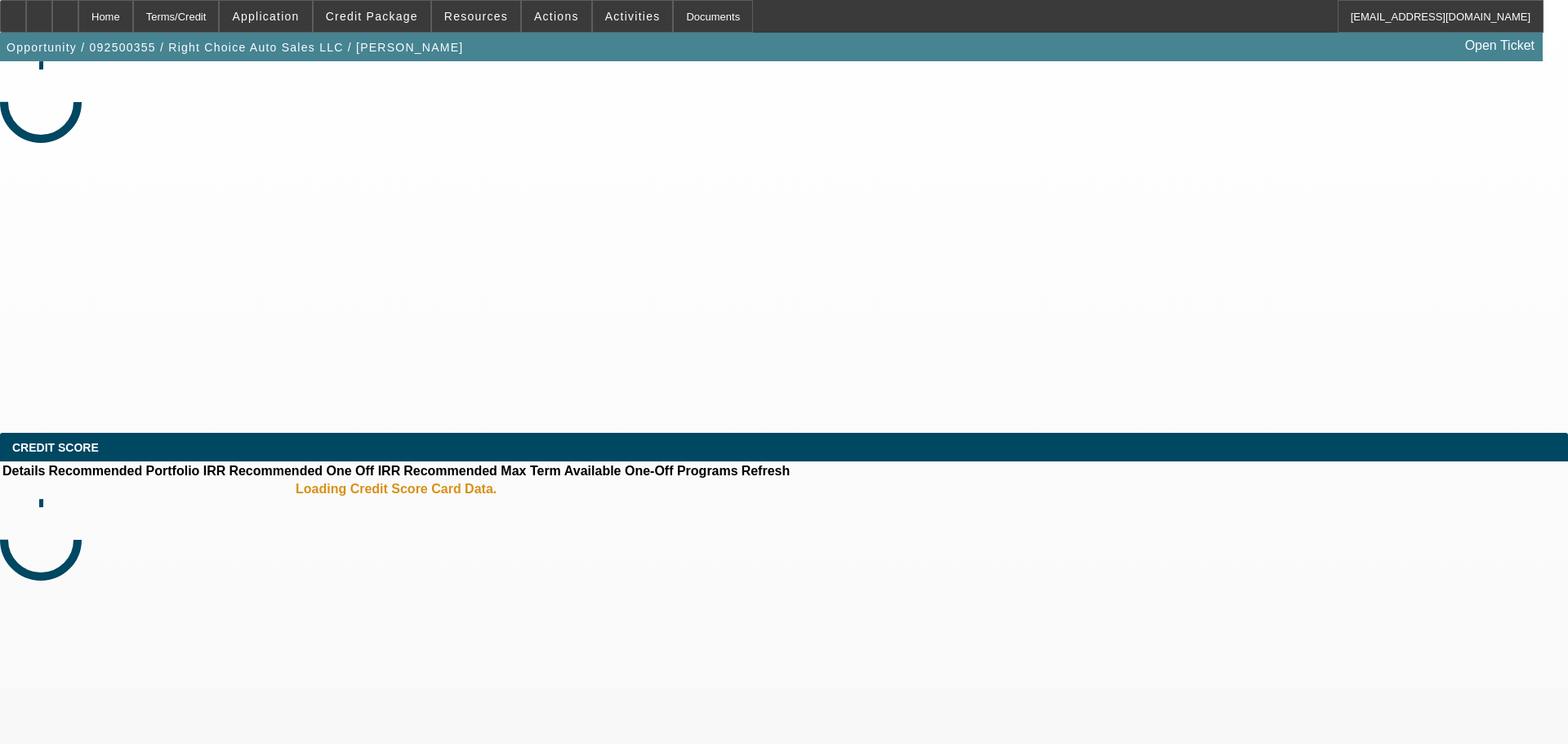
select select "4"
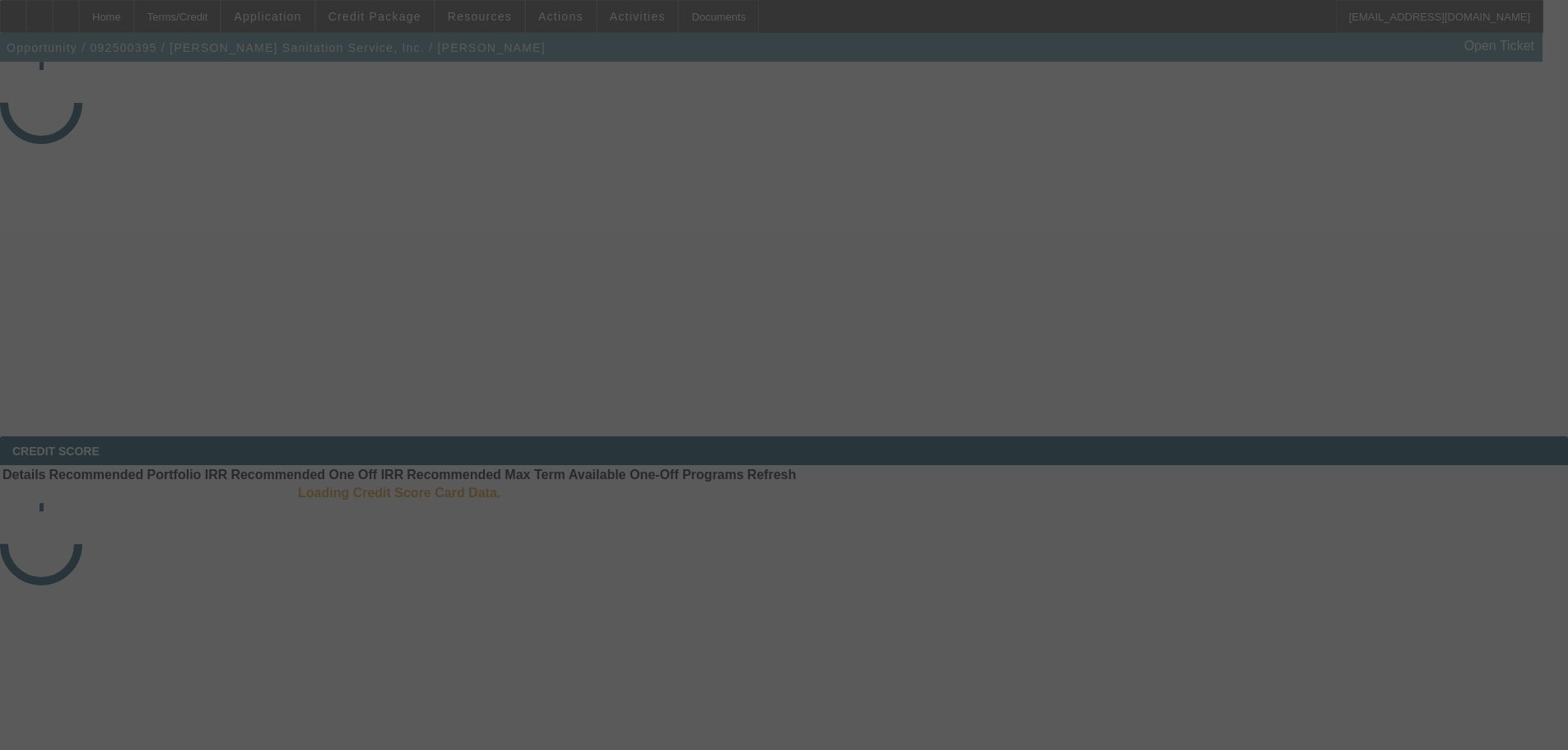
select select "3"
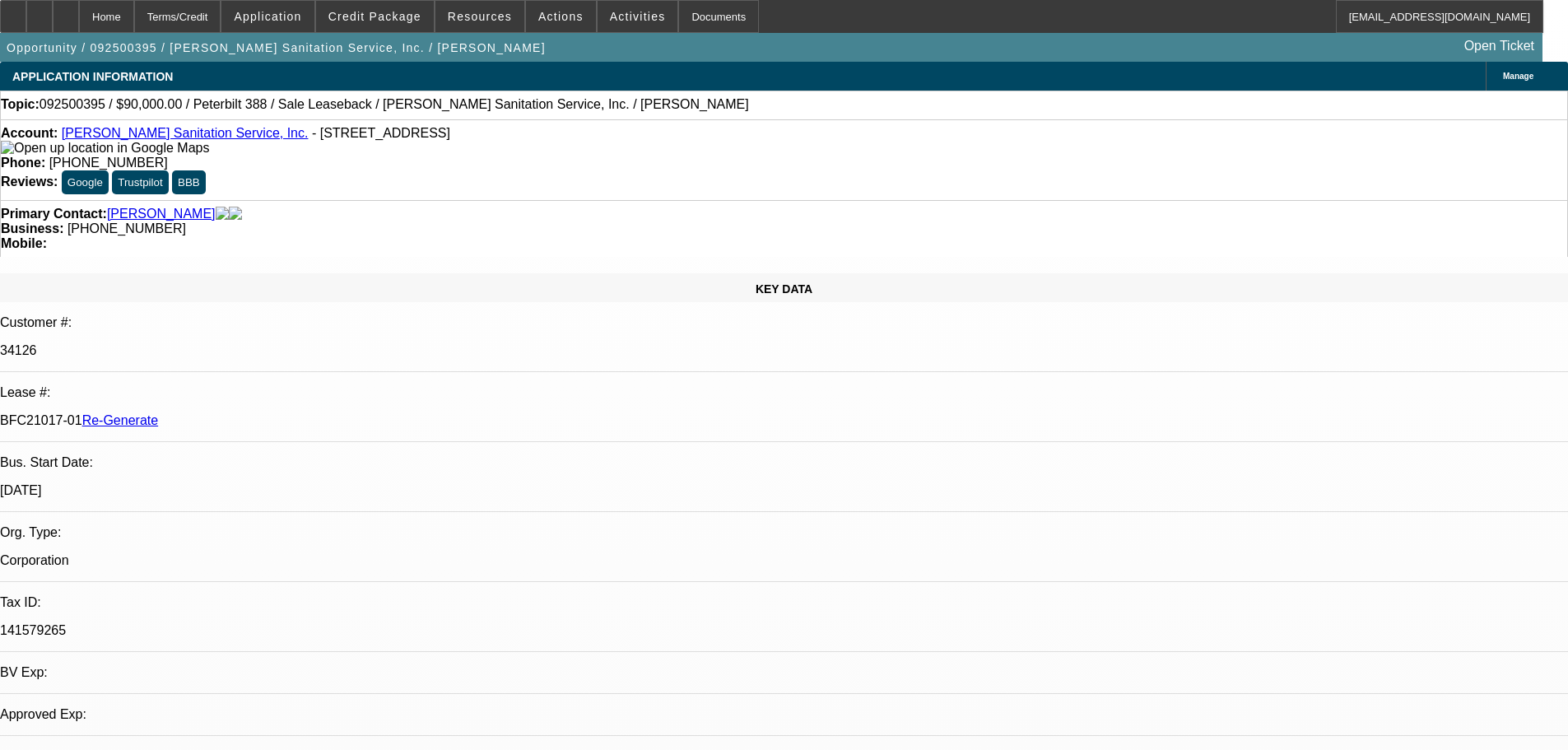
select select "0"
select select "2"
select select "0"
select select "6"
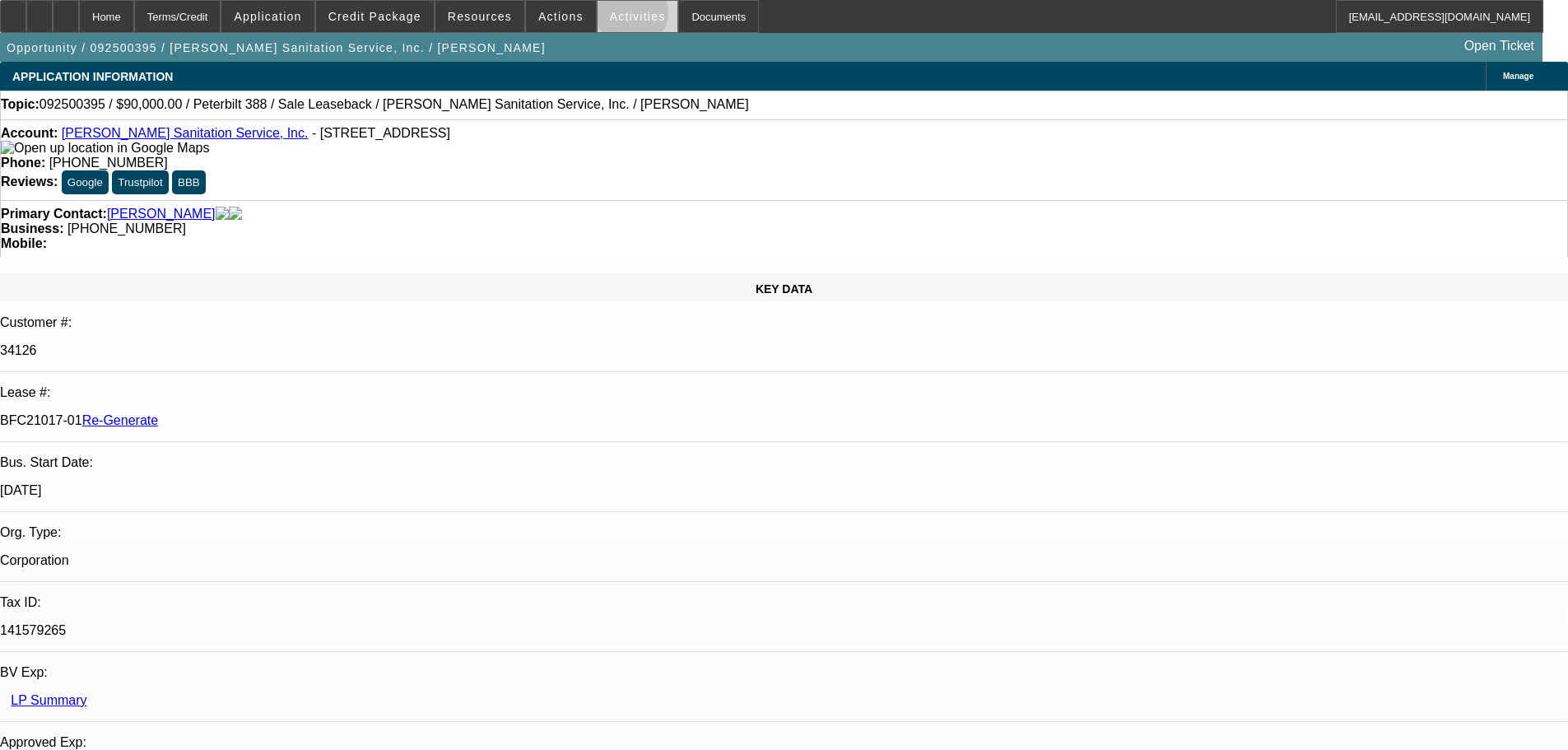
click at [615, 16] on span "Activities" at bounding box center [638, 17] width 56 height 14
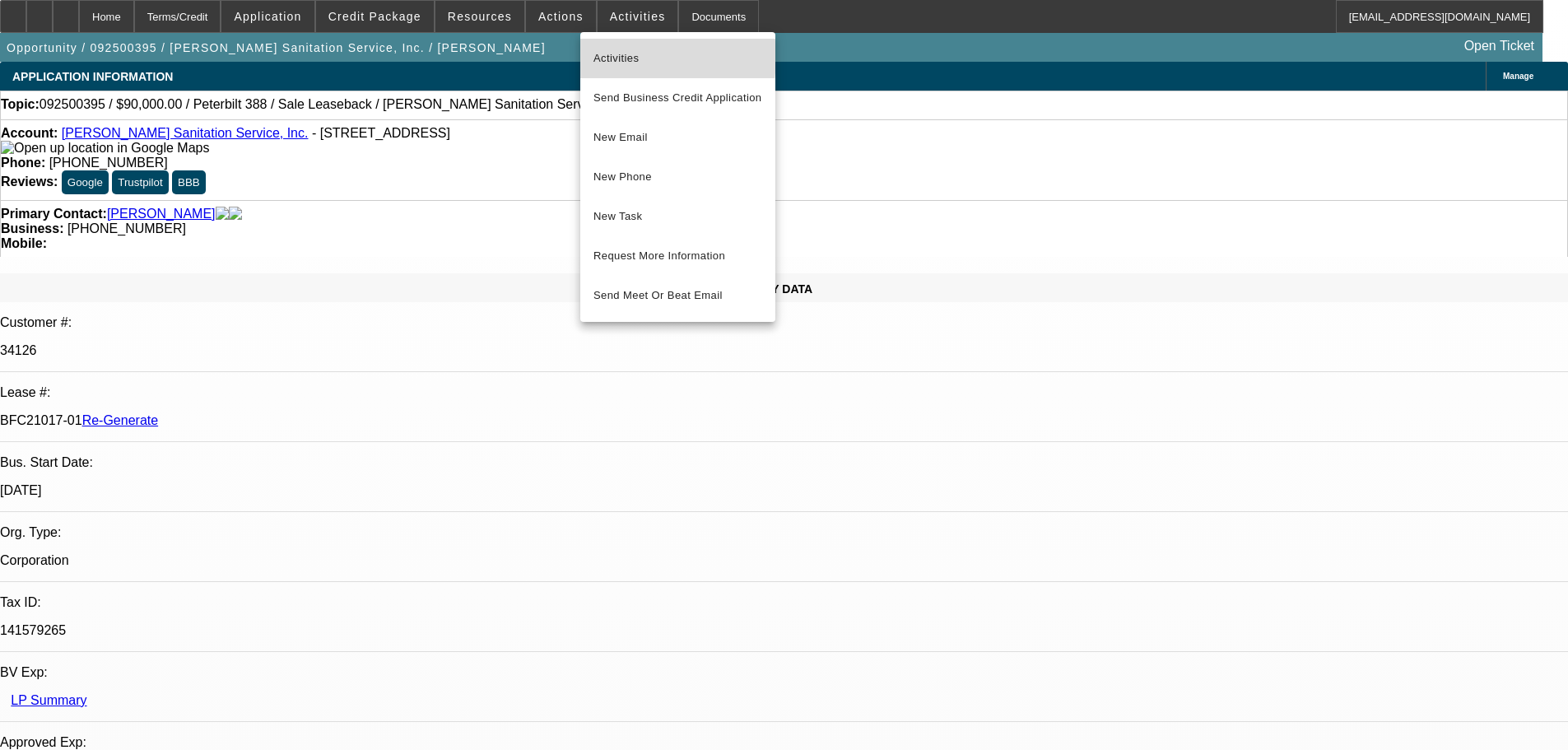
click at [617, 57] on span "Activities" at bounding box center [677, 58] width 168 height 19
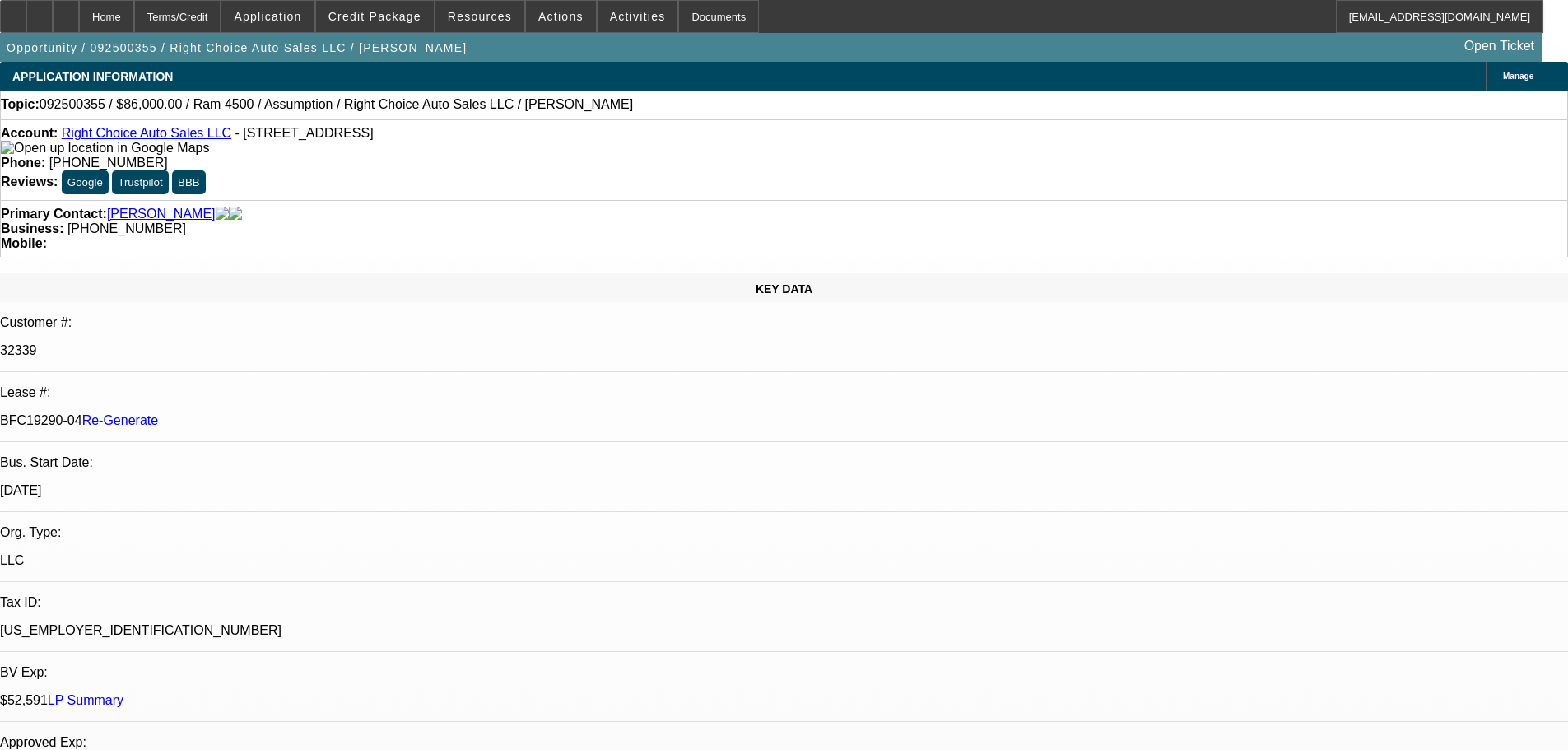
select select "4"
select select "0"
select select "2"
select select "0"
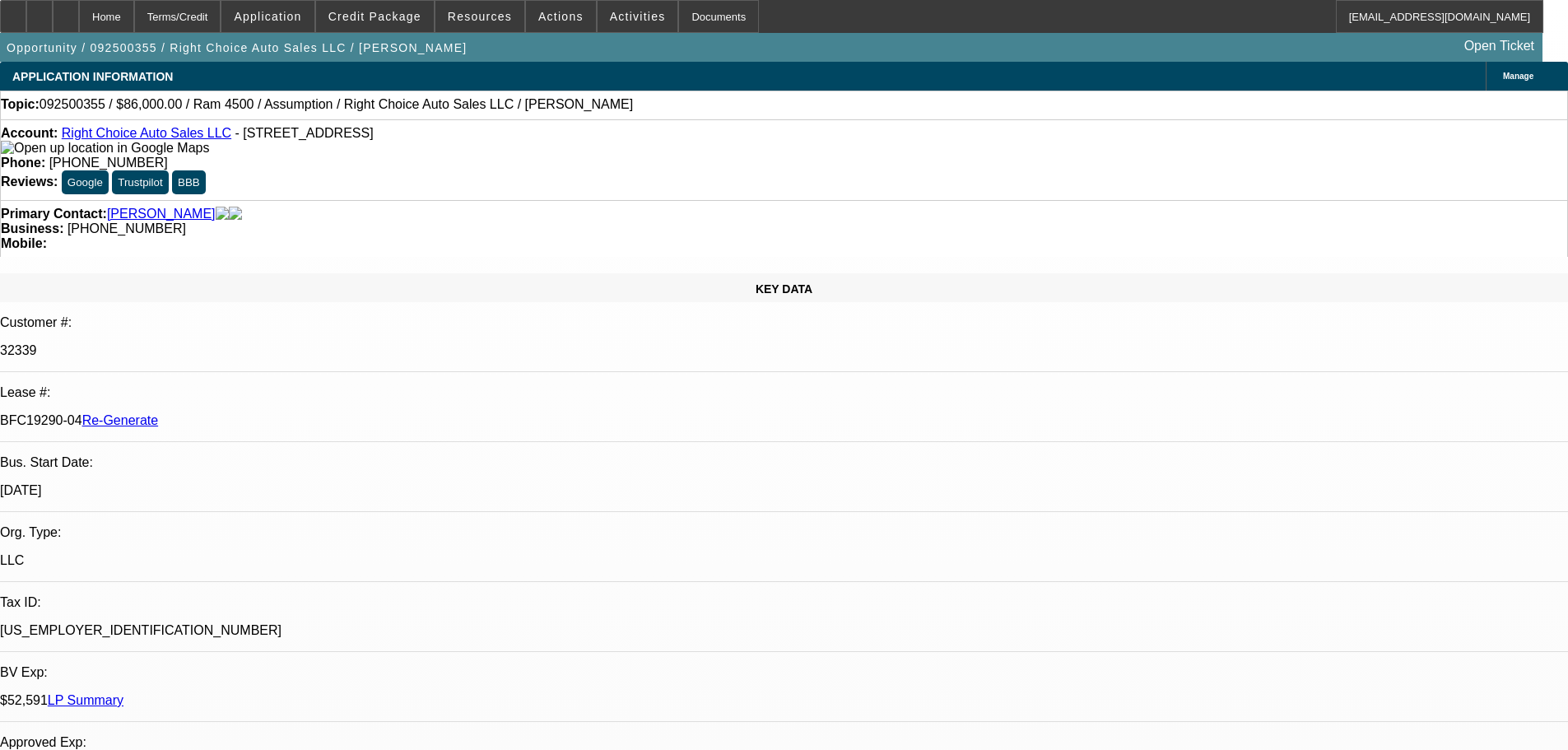
select select "4"
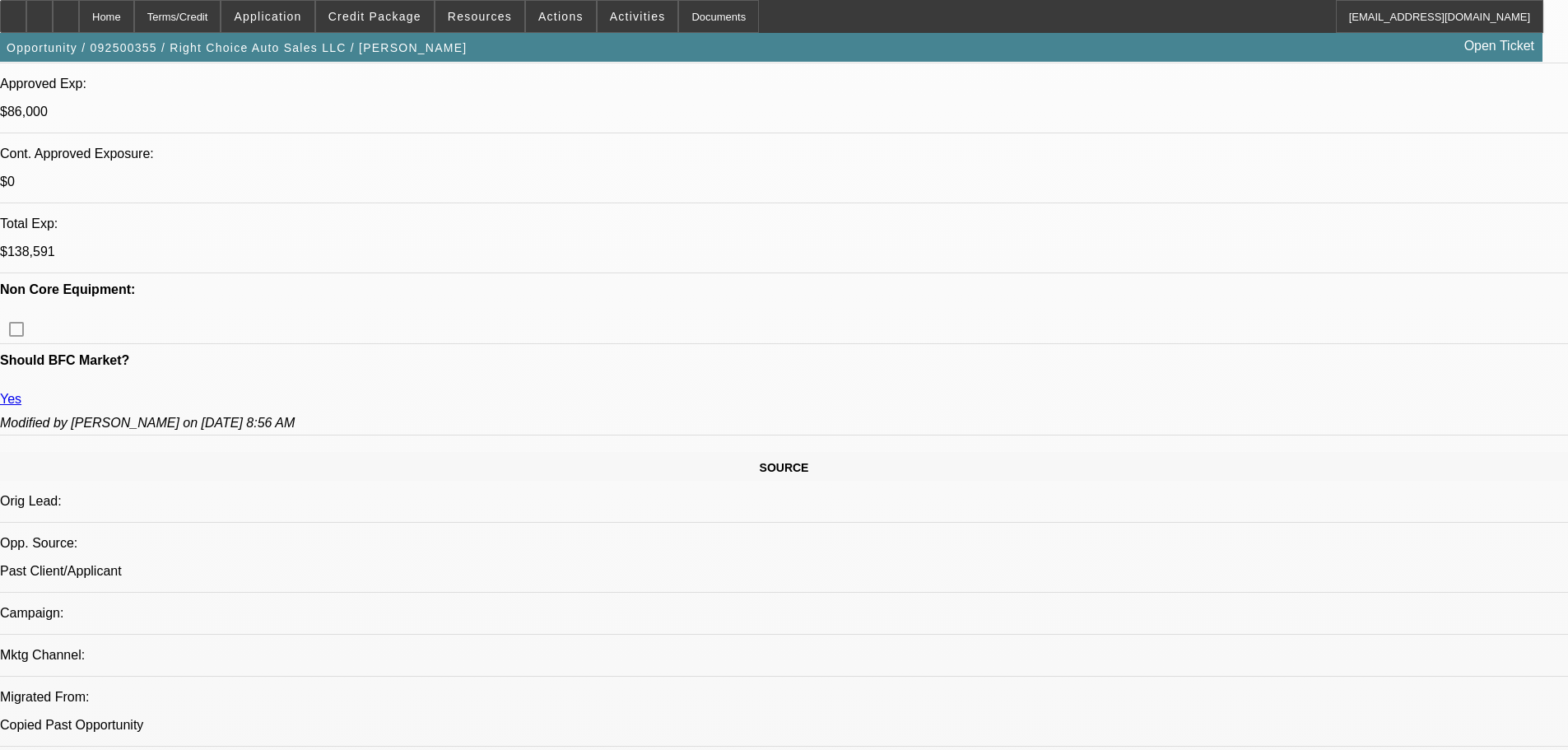
scroll to position [733, 0]
